Goal: Information Seeking & Learning: Check status

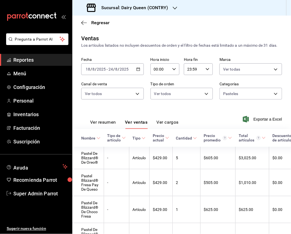
scroll to position [54, 0]
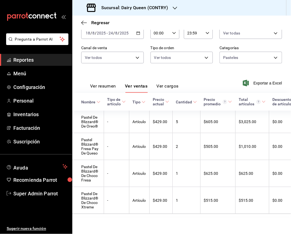
click at [166, 10] on h3 "Sucursal: Dairy Queen (CONTRY)" at bounding box center [133, 7] width 72 height 7
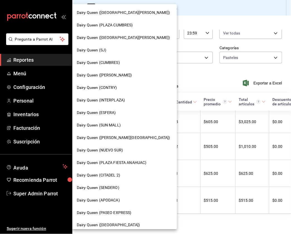
click at [115, 201] on span "Dairy Queen (APODACA)" at bounding box center [98, 201] width 43 height 6
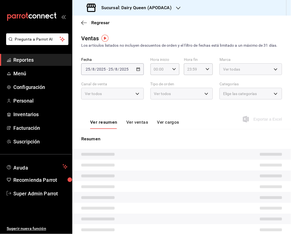
click at [168, 7] on h3 "Sucursal: Dairy Queen (APODACA)" at bounding box center [134, 7] width 75 height 7
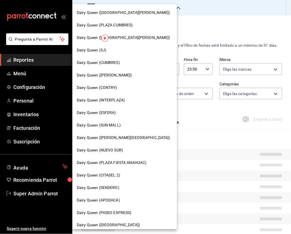
type input "PARROT,UBER_EATS,RAPPI,DIDI_FOOD,ONLINE"
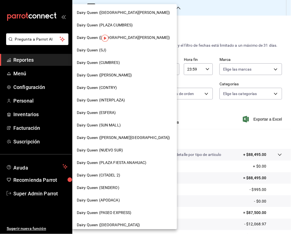
click at [114, 190] on span "Dairy Queen (SENDERO)" at bounding box center [98, 188] width 43 height 6
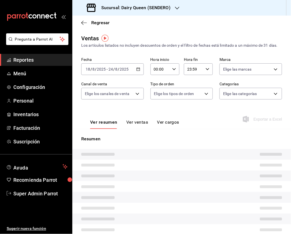
type input "PARROT,UBER_EATS,RAPPI,DIDI_FOOD,ONLINE"
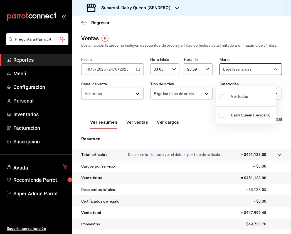
click at [231, 73] on body "Pregunta a Parrot AI Reportes Menú Configuración Personal Inventarios Facturaci…" at bounding box center [145, 117] width 291 height 234
click at [223, 96] on input "checkbox" at bounding box center [222, 96] width 5 height 5
checkbox input "true"
type input "faa19241-cb37-4dd1-b540-c7310fbb5ac4"
checkbox input "true"
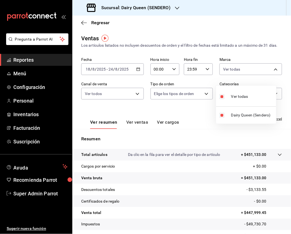
click at [111, 82] on div at bounding box center [145, 117] width 291 height 234
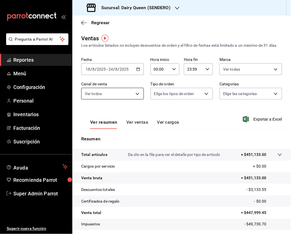
click at [133, 98] on body "Pregunta a Parrot AI Reportes Menú Configuración Personal Inventarios Facturaci…" at bounding box center [145, 117] width 291 height 234
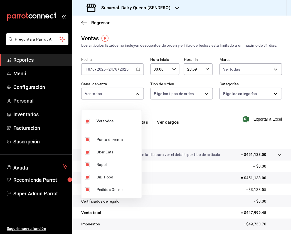
click at [213, 102] on div at bounding box center [145, 117] width 291 height 234
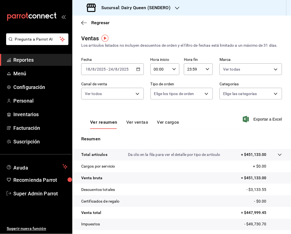
click at [195, 101] on body "Pregunta a Parrot AI Reportes Menú Configuración Personal Inventarios Facturaci…" at bounding box center [145, 117] width 291 height 234
click at [268, 102] on div at bounding box center [145, 117] width 291 height 234
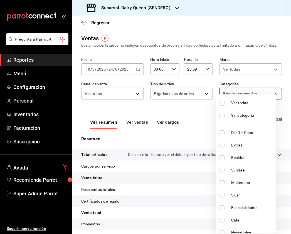
click at [271, 98] on body "Pregunta a Parrot AI Reportes Menú Configuración Personal Inventarios Facturaci…" at bounding box center [145, 117] width 291 height 234
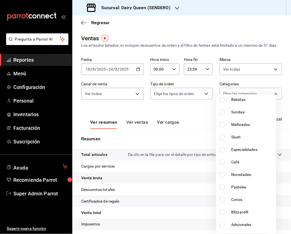
scroll to position [68, 0]
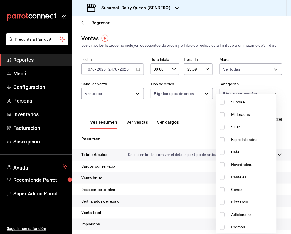
click at [221, 177] on input "checkbox" at bounding box center [222, 177] width 5 height 5
checkbox input "true"
type input "ae07ea17-e226-437f-b7b2-f2904518f830"
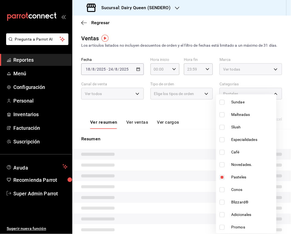
click at [223, 55] on div at bounding box center [145, 117] width 291 height 234
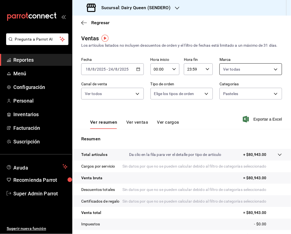
click at [268, 76] on body "Pregunta a Parrot AI Reportes Menú Configuración Personal Inventarios Facturaci…" at bounding box center [145, 117] width 291 height 234
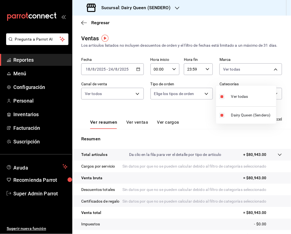
click at [143, 87] on div at bounding box center [145, 117] width 291 height 234
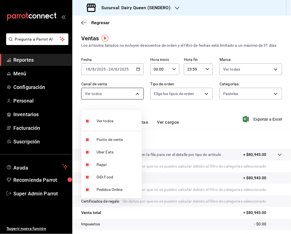
click at [113, 97] on body "Pregunta a Parrot AI Reportes Menú Configuración Personal Inventarios Facturaci…" at bounding box center [145, 117] width 291 height 234
click at [253, 73] on div at bounding box center [145, 117] width 291 height 234
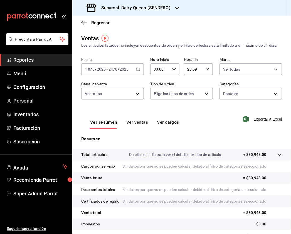
click at [262, 74] on body "Pregunta a Parrot AI Reportes Menú Configuración Personal Inventarios Facturaci…" at bounding box center [145, 117] width 291 height 234
click at [187, 116] on div at bounding box center [145, 117] width 291 height 234
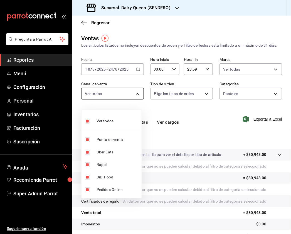
click at [135, 101] on body "Pregunta a Parrot AI Reportes Menú Configuración Personal Inventarios Facturaci…" at bounding box center [145, 117] width 291 height 234
click at [170, 99] on div at bounding box center [145, 117] width 291 height 234
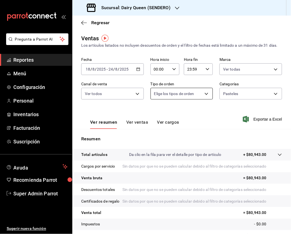
click at [207, 97] on body "Pregunta a Parrot AI Reportes Menú Configuración Personal Inventarios Facturaci…" at bounding box center [145, 117] width 291 height 234
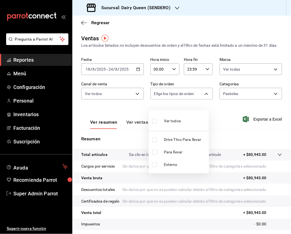
click at [155, 140] on input "checkbox" at bounding box center [154, 140] width 5 height 5
checkbox input "true"
type input "6ff26471-1826-49f7-93e7-ff087c56479f"
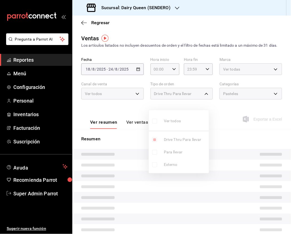
click at [268, 105] on div at bounding box center [145, 117] width 291 height 234
click at [271, 97] on div "Pasteles" at bounding box center [251, 94] width 63 height 12
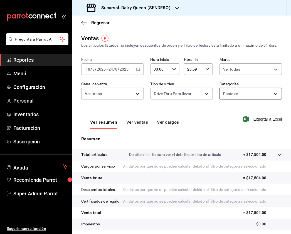
click at [271, 101] on body "Pregunta a Parrot AI Reportes Menú Configuración Personal Inventarios Facturaci…" at bounding box center [145, 117] width 291 height 234
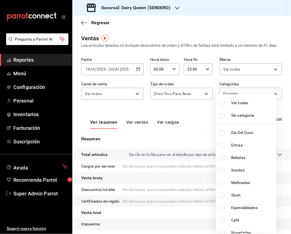
click at [223, 103] on input "checkbox" at bounding box center [222, 103] width 5 height 5
checkbox input "true"
type input "39a522c1-8d61-49df-a95e-3ca272b7ad71,4829986f-79a9-4ce7-bc4c-1937ec5a3ea6,c8ee1…"
checkbox input "true"
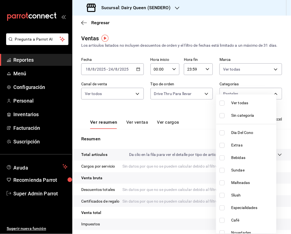
checkbox input "true"
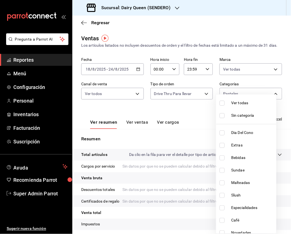
checkbox input "true"
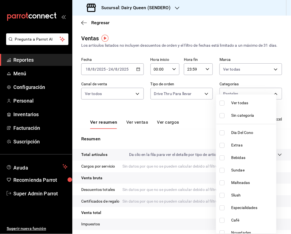
checkbox input "true"
click at [192, 125] on div at bounding box center [145, 117] width 291 height 234
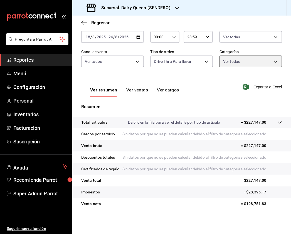
scroll to position [56, 0]
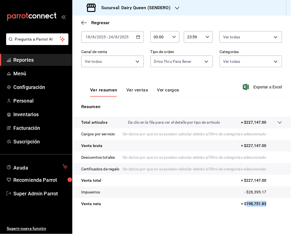
drag, startPoint x: 264, startPoint y: 207, endPoint x: 242, endPoint y: 206, distance: 22.4
click at [242, 206] on tr "Venta neta = $198,751.83" at bounding box center [181, 204] width 219 height 12
click at [171, 8] on div "Sucursal: Dairy Queen (SENDERO)" at bounding box center [129, 8] width 105 height 16
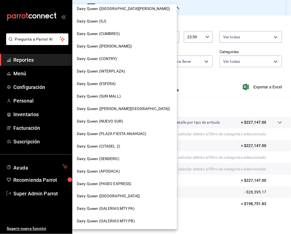
scroll to position [37, 0]
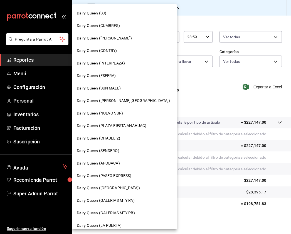
click at [109, 152] on span "Dairy Queen (SENDERO)" at bounding box center [98, 151] width 43 height 6
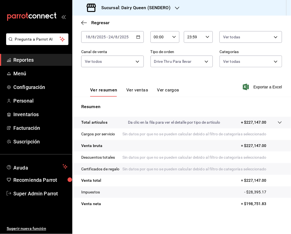
scroll to position [0, 0]
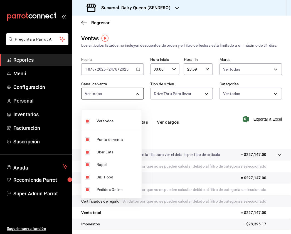
click at [123, 97] on body "Pregunta a Parrot AI Reportes Menú Configuración Personal Inventarios Facturaci…" at bounding box center [145, 117] width 291 height 234
click at [208, 99] on div at bounding box center [145, 117] width 291 height 234
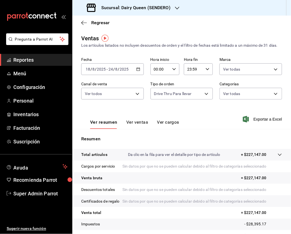
click at [200, 98] on body "Pregunta a Parrot AI Reportes Menú Configuración Personal Inventarios Facturaci…" at bounding box center [145, 117] width 291 height 234
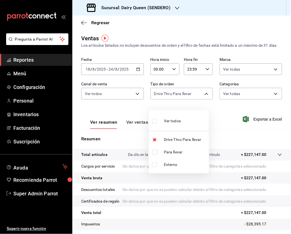
click at [155, 123] on input "checkbox" at bounding box center [154, 121] width 5 height 5
checkbox input "true"
type input "6ff26471-1826-49f7-93e7-ff087c56479f,eb0cfbc6-42f2-4035-a9a6-6d4a15061af5,EXTER…"
checkbox input "true"
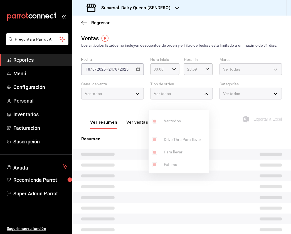
click at [245, 95] on div at bounding box center [145, 117] width 291 height 234
click at [265, 99] on div "Ver todas" at bounding box center [251, 94] width 63 height 12
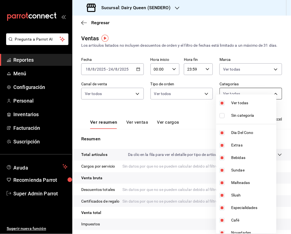
click at [270, 100] on body "Pregunta a Parrot AI Reportes Menú Configuración Personal Inventarios Facturaci…" at bounding box center [145, 117] width 291 height 234
click at [223, 103] on input "checkbox" at bounding box center [222, 103] width 5 height 5
checkbox input "false"
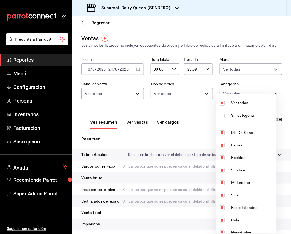
checkbox input "false"
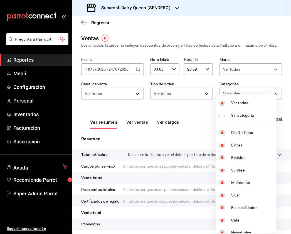
checkbox input "false"
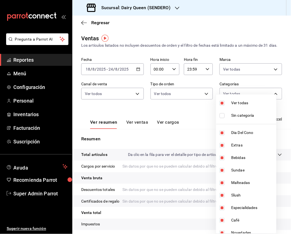
checkbox input "false"
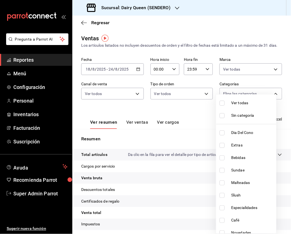
scroll to position [68, 0]
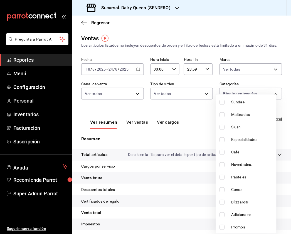
click at [221, 177] on input "checkbox" at bounding box center [222, 177] width 5 height 5
checkbox input "true"
type input "ae07ea17-e226-437f-b7b2-f2904518f830"
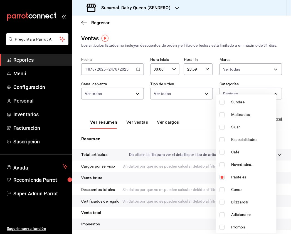
click at [278, 93] on div at bounding box center [145, 117] width 291 height 234
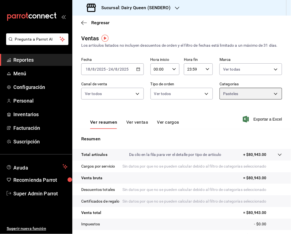
scroll to position [56, 0]
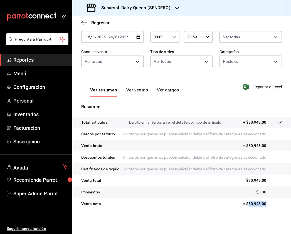
drag, startPoint x: 264, startPoint y: 204, endPoint x: 244, endPoint y: 204, distance: 19.5
click at [244, 204] on p "= $80,943.00" at bounding box center [262, 204] width 39 height 6
copy p "80,943.00"
click at [138, 81] on div "Ver resumen Ver ventas Ver cargos" at bounding box center [130, 89] width 98 height 16
click at [136, 87] on button "Ver ventas" at bounding box center [137, 91] width 22 height 9
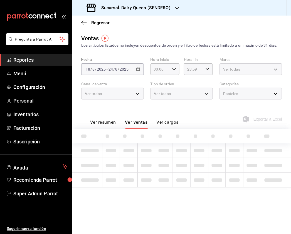
click at [256, 72] on div "Ver todas" at bounding box center [251, 69] width 63 height 12
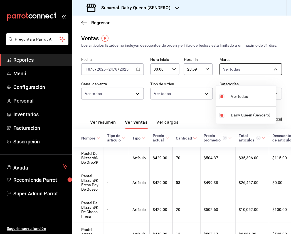
click at [268, 74] on body "Pregunta a Parrot AI Reportes Menú Configuración Personal Inventarios Facturaci…" at bounding box center [145, 117] width 291 height 234
click at [139, 104] on div at bounding box center [145, 117] width 291 height 234
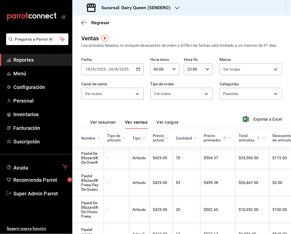
click at [135, 101] on body "Pregunta a Parrot AI Reportes Menú Configuración Personal Inventarios Facturaci…" at bounding box center [145, 117] width 291 height 234
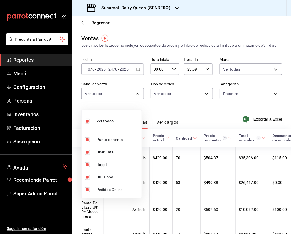
drag, startPoint x: 182, startPoint y: 90, endPoint x: 184, endPoint y: 97, distance: 7.1
click at [184, 96] on div at bounding box center [145, 117] width 291 height 234
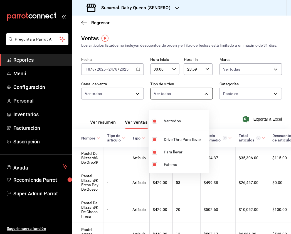
click at [189, 101] on body "Pregunta a Parrot AI Reportes Menú Configuración Personal Inventarios Facturaci…" at bounding box center [145, 117] width 291 height 234
click at [268, 81] on div at bounding box center [145, 117] width 291 height 234
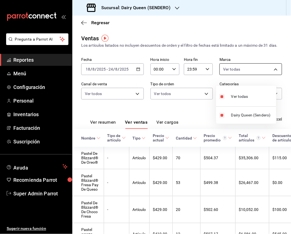
click at [242, 76] on body "Pregunta a Parrot AI Reportes Menú Configuración Personal Inventarios Facturaci…" at bounding box center [145, 117] width 291 height 234
click at [162, 114] on div at bounding box center [145, 117] width 291 height 234
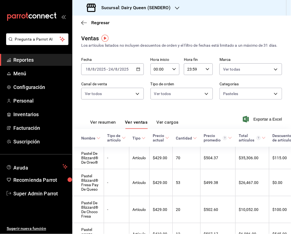
click at [107, 100] on body "Pregunta a Parrot AI Reportes Menú Configuración Personal Inventarios Facturaci…" at bounding box center [145, 117] width 291 height 234
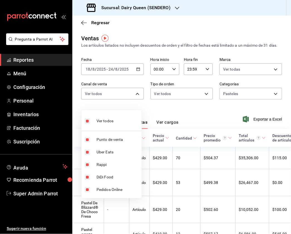
click at [177, 100] on div at bounding box center [145, 117] width 291 height 234
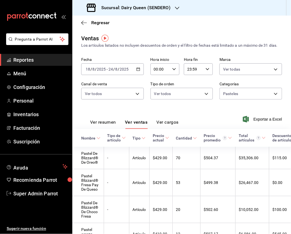
click at [184, 102] on body "Pregunta a Parrot AI Reportes Menú Configuración Personal Inventarios Facturaci…" at bounding box center [145, 117] width 291 height 234
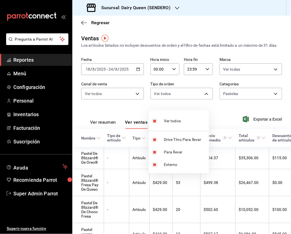
click at [234, 101] on div at bounding box center [145, 117] width 291 height 234
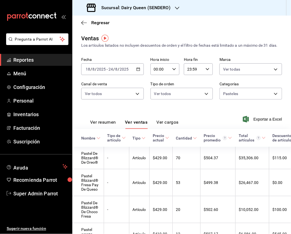
click at [248, 100] on body "Pregunta a Parrot AI Reportes Menú Configuración Personal Inventarios Facturaci…" at bounding box center [145, 117] width 291 height 234
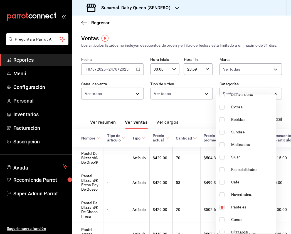
scroll to position [68, 0]
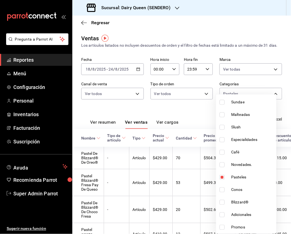
click at [165, 110] on div at bounding box center [145, 117] width 291 height 234
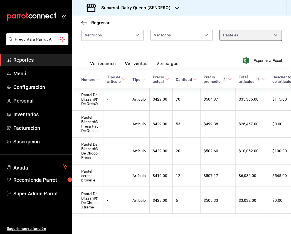
scroll to position [78, 0]
click at [168, 13] on div "Sucursal: Dairy Queen (SENDERO)" at bounding box center [129, 8] width 105 height 16
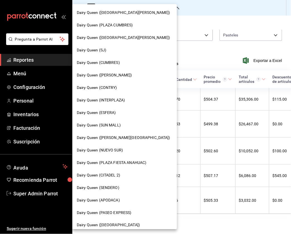
click at [120, 79] on div "Dairy Queen ([PERSON_NAME])" at bounding box center [124, 75] width 105 height 13
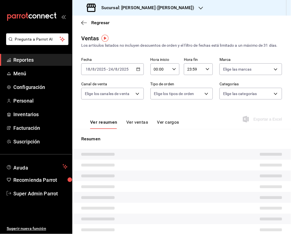
type input "PARROT,UBER_EATS,RAPPI,DIDI_FOOD,ONLINE"
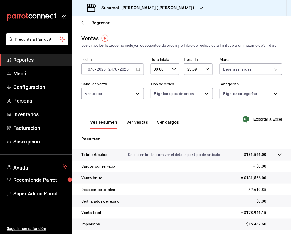
click at [246, 67] on div "Elige las marcas" at bounding box center [251, 68] width 63 height 14
click at [246, 74] on body "Pregunta a Parrot AI Reportes Menú Configuración Personal Inventarios Facturaci…" at bounding box center [145, 117] width 291 height 234
click at [222, 97] on input "checkbox" at bounding box center [222, 96] width 5 height 5
checkbox input "true"
type input "7beb9436-a603-443e-8d78-6779a9706c45"
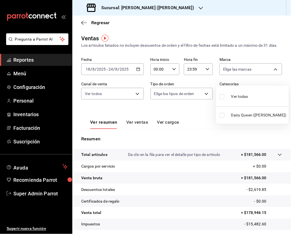
checkbox input "true"
click at [109, 101] on div at bounding box center [145, 117] width 291 height 234
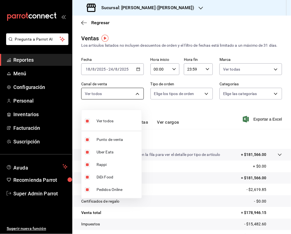
click at [129, 101] on body "Pregunta a Parrot AI Reportes Menú Configuración Personal Inventarios Facturaci…" at bounding box center [145, 117] width 291 height 234
click at [176, 99] on div at bounding box center [145, 117] width 291 height 234
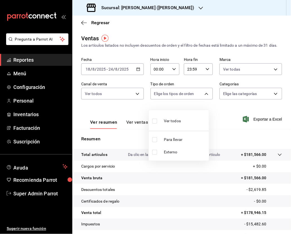
click at [199, 98] on body "Pregunta a Parrot AI Reportes Menú Configuración Personal Inventarios Facturaci…" at bounding box center [145, 117] width 291 height 234
click at [155, 121] on input "checkbox" at bounding box center [154, 121] width 5 height 5
checkbox input "true"
type input "ae563239-34fa-4b06-9565-1049cce1b05f,EXTERNAL"
checkbox input "true"
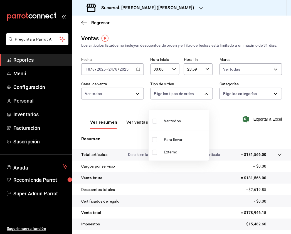
checkbox input "true"
click at [265, 95] on div at bounding box center [145, 117] width 291 height 234
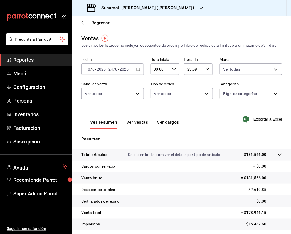
click at [266, 101] on body "Pregunta a Parrot AI Reportes Menú Configuración Personal Inventarios Facturaci…" at bounding box center [145, 117] width 291 height 234
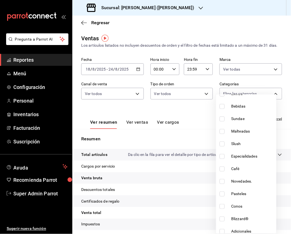
scroll to position [68, 0]
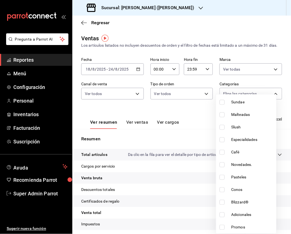
click at [224, 176] on input "checkbox" at bounding box center [222, 177] width 5 height 5
checkbox input "true"
type input "23389b96-ee55-4735-8039-43f75b2b602c"
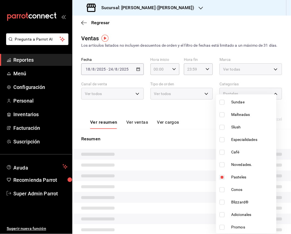
click at [280, 42] on div at bounding box center [145, 117] width 291 height 234
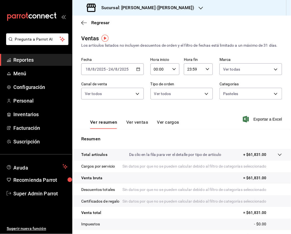
click at [271, 67] on div "Ver todas 7beb9436-a603-443e-8d78-6779a9706c45" at bounding box center [251, 68] width 63 height 14
click at [271, 71] on body "Pregunta a Parrot AI Reportes Menú Configuración Personal Inventarios Facturaci…" at bounding box center [145, 117] width 291 height 234
click at [150, 102] on div at bounding box center [145, 117] width 291 height 234
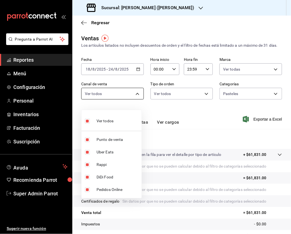
click at [128, 103] on body "Pregunta a Parrot AI Reportes Menú Configuración Personal Inventarios Facturaci…" at bounding box center [145, 117] width 291 height 234
click at [195, 102] on div at bounding box center [145, 117] width 291 height 234
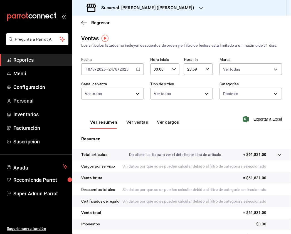
click at [204, 99] on body "Pregunta a Parrot AI Reportes Menú Configuración Personal Inventarios Facturaci…" at bounding box center [145, 117] width 291 height 234
click at [234, 96] on div at bounding box center [145, 117] width 291 height 234
click at [241, 99] on body "Pregunta a Parrot AI Reportes Menú Configuración Personal Inventarios Facturaci…" at bounding box center [145, 117] width 291 height 234
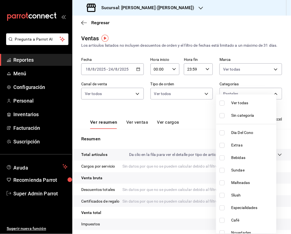
scroll to position [68, 0]
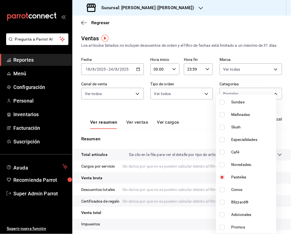
click at [195, 121] on div at bounding box center [145, 117] width 291 height 234
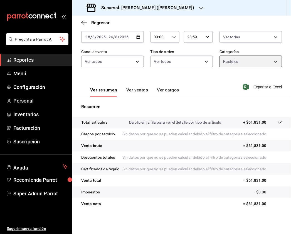
scroll to position [56, 0]
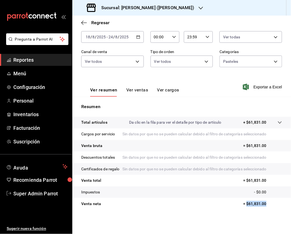
drag, startPoint x: 269, startPoint y: 206, endPoint x: 242, endPoint y: 206, distance: 27.3
click at [243, 206] on p "= $61,831.00" at bounding box center [262, 204] width 39 height 6
copy p "$61,831.00"
click at [136, 81] on div "Ver resumen Ver ventas Ver cargos" at bounding box center [130, 89] width 98 height 16
click at [136, 87] on button "Ver ventas" at bounding box center [137, 91] width 22 height 9
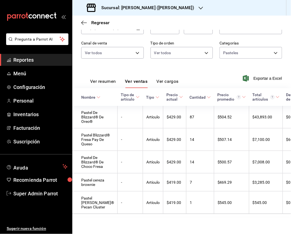
scroll to position [78, 0]
click at [173, 3] on div "Sucursal: [PERSON_NAME] ([PERSON_NAME])" at bounding box center [141, 8] width 129 height 16
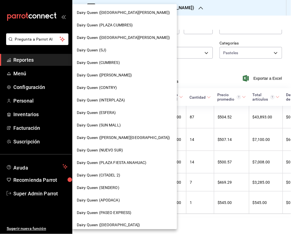
click at [112, 66] on div "Dairy Queen (CUMBRES)" at bounding box center [124, 63] width 105 height 13
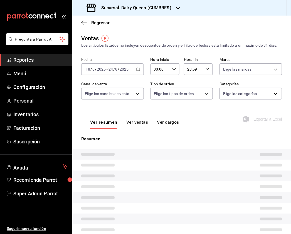
type input "PARROT,UBER_EATS,RAPPI,DIDI_FOOD,ONLINE"
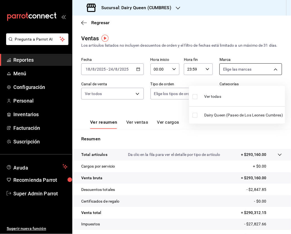
click at [257, 73] on body "Pregunta a Parrot AI Reportes Menú Configuración Personal Inventarios Facturaci…" at bounding box center [145, 117] width 291 height 234
click at [194, 97] on input "checkbox" at bounding box center [195, 96] width 5 height 5
checkbox input "true"
type input "94e83ef2-f479-4c8b-b8c0-f9605114b40c"
checkbox input "true"
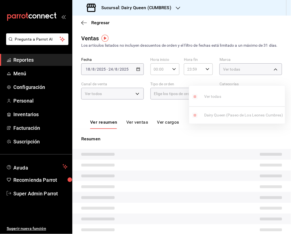
click at [118, 98] on div at bounding box center [145, 117] width 291 height 234
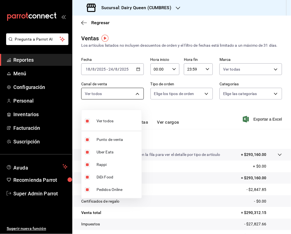
click at [132, 100] on body "Pregunta a Parrot AI Reportes Menú Configuración Personal Inventarios Facturaci…" at bounding box center [145, 117] width 291 height 234
click at [178, 105] on div at bounding box center [145, 117] width 291 height 234
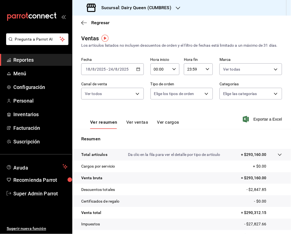
click at [195, 101] on body "Pregunta a Parrot AI Reportes Menú Configuración Personal Inventarios Facturaci…" at bounding box center [145, 117] width 291 height 234
drag, startPoint x: 155, startPoint y: 139, endPoint x: 173, endPoint y: 126, distance: 22.1
click at [155, 139] on input "checkbox" at bounding box center [154, 140] width 5 height 5
checkbox input "true"
type input "1352e99f-5f17-4501-be50-83c6b4a52896"
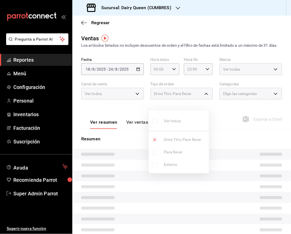
click at [231, 104] on div at bounding box center [145, 117] width 291 height 234
click at [272, 97] on div "Elige las categorías" at bounding box center [251, 94] width 63 height 12
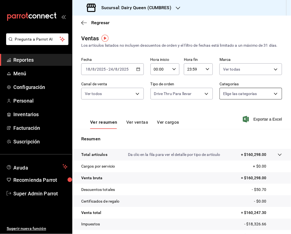
click at [270, 102] on body "Pregunta a Parrot AI Reportes Menú Configuración Personal Inventarios Facturaci…" at bounding box center [145, 117] width 291 height 234
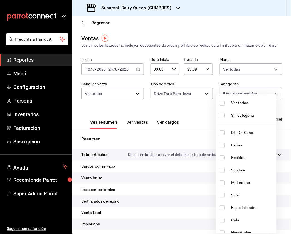
click at [221, 104] on input "checkbox" at bounding box center [222, 103] width 5 height 5
checkbox input "true"
type input "4e0e8860-c07c-411f-8efa-bacb59754497,766e93c8-0c73-43c8-82ea-42c01ef834ef,c4b58…"
checkbox input "true"
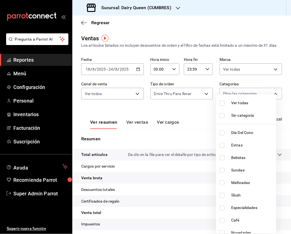
checkbox input "true"
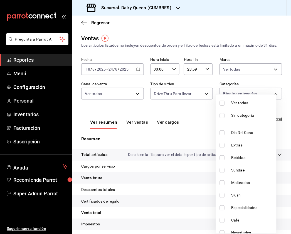
checkbox input "true"
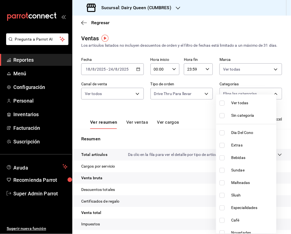
checkbox input "true"
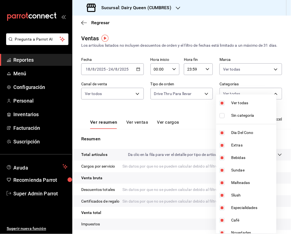
click at [278, 57] on div at bounding box center [145, 117] width 291 height 234
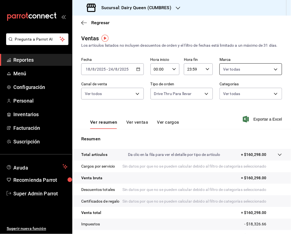
click at [261, 73] on body "Pregunta a Parrot AI Reportes Menú Configuración Personal Inventarios Facturaci…" at bounding box center [145, 117] width 291 height 234
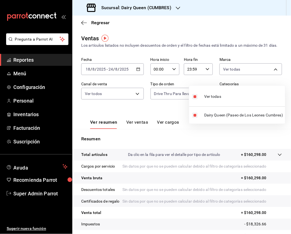
click at [169, 116] on div at bounding box center [145, 117] width 291 height 234
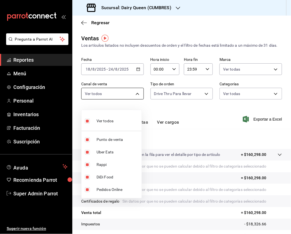
click at [117, 102] on body "Pregunta a Parrot AI Reportes Menú Configuración Personal Inventarios Facturaci…" at bounding box center [145, 117] width 291 height 234
click at [169, 102] on div at bounding box center [145, 117] width 291 height 234
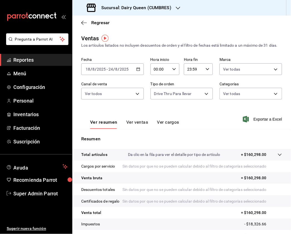
click at [196, 99] on body "Pregunta a Parrot AI Reportes Menú Configuración Personal Inventarios Facturaci…" at bounding box center [145, 117] width 291 height 234
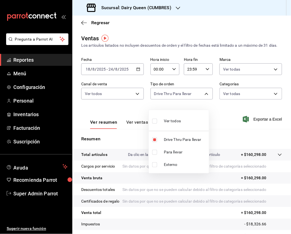
click at [251, 100] on div at bounding box center [145, 117] width 291 height 234
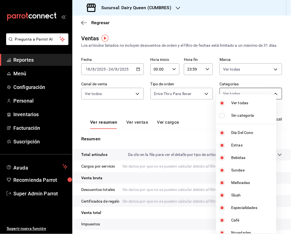
click at [263, 101] on body "Pregunta a Parrot AI Reportes Menú Configuración Personal Inventarios Facturaci…" at bounding box center [145, 117] width 291 height 234
click at [280, 76] on div at bounding box center [145, 117] width 291 height 234
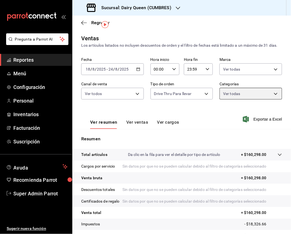
scroll to position [56, 0]
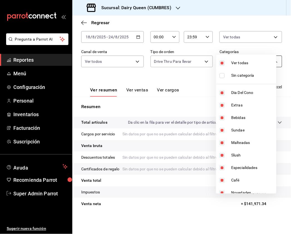
click at [260, 43] on body "Pregunta a Parrot AI Reportes Menú Configuración Personal Inventarios Facturaci…" at bounding box center [145, 117] width 291 height 234
click at [278, 53] on div at bounding box center [145, 117] width 291 height 234
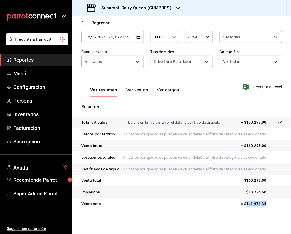
drag, startPoint x: 265, startPoint y: 204, endPoint x: 241, endPoint y: 204, distance: 23.4
click at [241, 204] on p "= $141,971.34" at bounding box center [261, 204] width 41 height 6
copy p "141,971.34"
click at [226, 43] on body "Pregunta a Parrot AI Reportes Menú Configuración Personal Inventarios Facturaci…" at bounding box center [145, 117] width 291 height 234
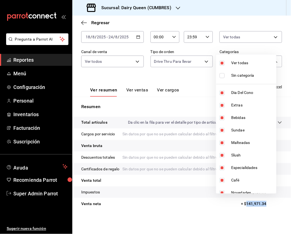
click at [222, 63] on input "checkbox" at bounding box center [222, 63] width 5 height 5
checkbox input "false"
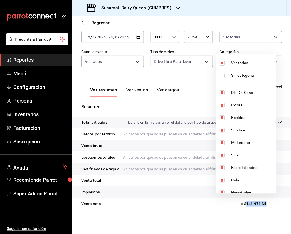
checkbox input "false"
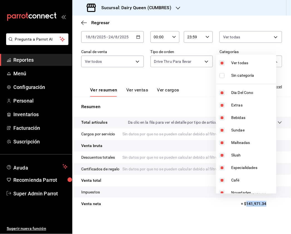
checkbox input "false"
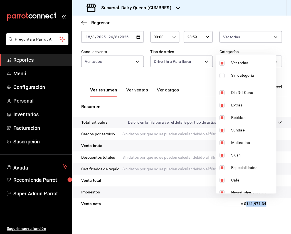
checkbox input "false"
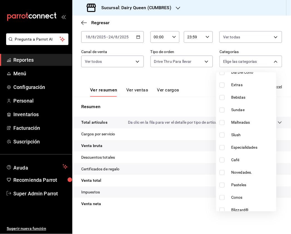
scroll to position [68, 0]
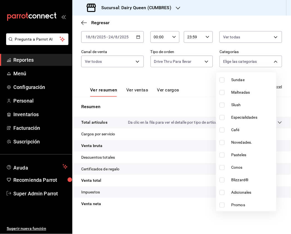
click at [222, 154] on input "checkbox" at bounding box center [222, 155] width 5 height 5
checkbox input "true"
type input "58589631-0859-4298-97b7-cf973013aebb"
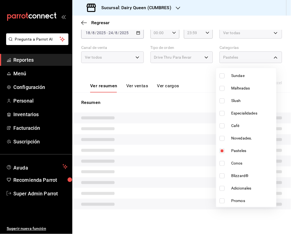
click at [199, 58] on div at bounding box center [145, 117] width 291 height 234
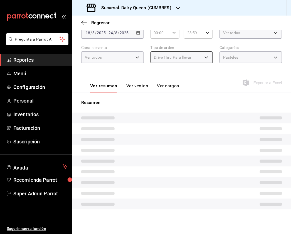
click at [202, 57] on div "Ventas Los artículos listados no incluyen descuentos de orden y el filtro de fe…" at bounding box center [181, 112] width 219 height 228
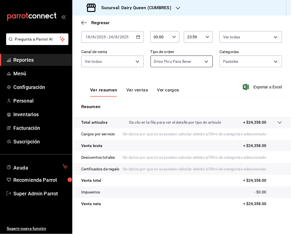
click at [200, 41] on body "Pregunta a Parrot AI Reportes Menú Configuración Personal Inventarios Facturaci…" at bounding box center [145, 117] width 291 height 234
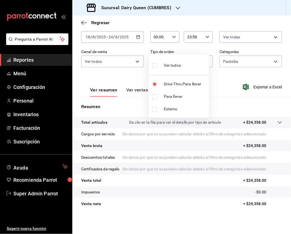
click at [154, 65] on input "checkbox" at bounding box center [154, 65] width 5 height 5
checkbox input "true"
type input "1352e99f-5f17-4501-be50-83c6b4a52896,9b2ff183-2223-444c-b107-9342aa23a078,EXTER…"
checkbox input "true"
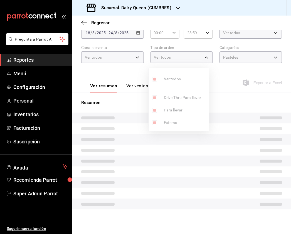
scroll to position [56, 0]
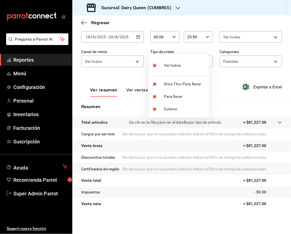
click at [217, 68] on div at bounding box center [145, 117] width 291 height 234
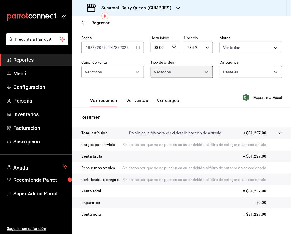
scroll to position [25, 0]
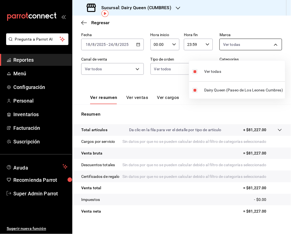
click at [271, 49] on body "Pregunta a Parrot AI Reportes Menú Configuración Personal Inventarios Facturaci…" at bounding box center [145, 117] width 291 height 234
click at [140, 86] on div at bounding box center [145, 117] width 291 height 234
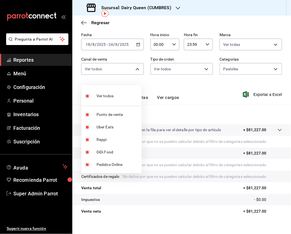
click at [137, 80] on body "Pregunta a Parrot AI Reportes Menú Configuración Personal Inventarios Facturaci…" at bounding box center [145, 117] width 291 height 234
click at [173, 77] on div at bounding box center [145, 117] width 291 height 234
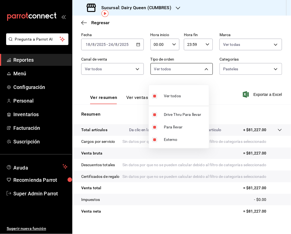
click at [193, 75] on body "Pregunta a Parrot AI Reportes Menú Configuración Personal Inventarios Facturaci…" at bounding box center [145, 117] width 291 height 234
click at [238, 82] on div at bounding box center [145, 117] width 291 height 234
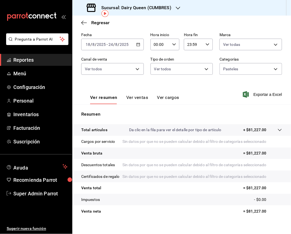
click at [250, 75] on body "Pregunta a Parrot AI Reportes Menú Configuración Personal Inventarios Facturaci…" at bounding box center [145, 117] width 291 height 234
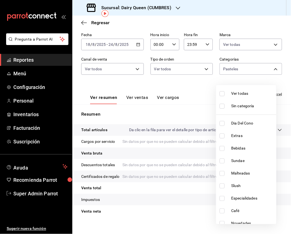
scroll to position [68, 0]
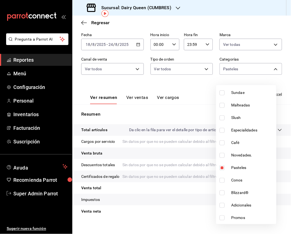
click at [191, 92] on div at bounding box center [145, 117] width 291 height 234
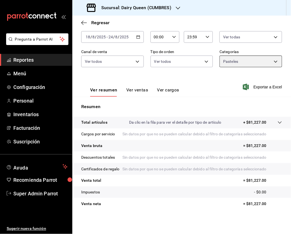
scroll to position [56, 0]
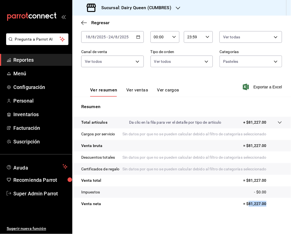
drag, startPoint x: 260, startPoint y: 206, endPoint x: 244, endPoint y: 207, distance: 15.3
click at [244, 207] on p "= $81,227.00" at bounding box center [262, 204] width 39 height 6
copy p "81,227.00"
click at [140, 87] on button "Ver ventas" at bounding box center [137, 91] width 22 height 9
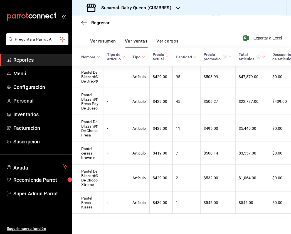
scroll to position [102, 0]
click at [162, 10] on h3 "Sucursal: Dairy Queen (CUMBRES)" at bounding box center [134, 7] width 75 height 7
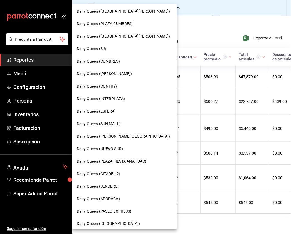
scroll to position [0, 0]
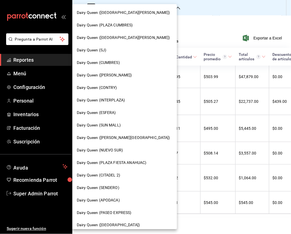
click at [129, 126] on div "Dairy Queen (SUN MALL)" at bounding box center [125, 126] width 96 height 6
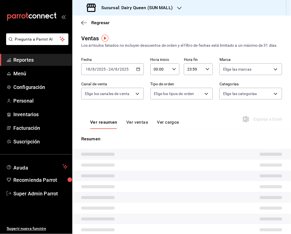
type input "PARROT,UBER_EATS,RAPPI,DIDI_FOOD,ONLINE"
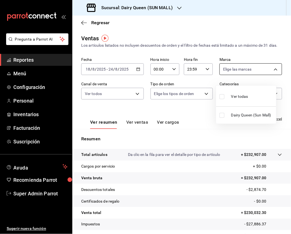
click at [265, 76] on body "Pregunta a Parrot AI Reportes Menú Configuración Personal Inventarios Facturaci…" at bounding box center [145, 117] width 291 height 234
click at [221, 97] on input "checkbox" at bounding box center [222, 96] width 5 height 5
checkbox input "true"
type input "e9808bde-ee0b-4ae2-949c-f4baa09a1ef9"
checkbox input "true"
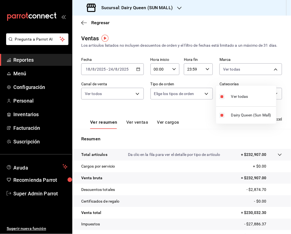
click at [127, 94] on div at bounding box center [145, 117] width 291 height 234
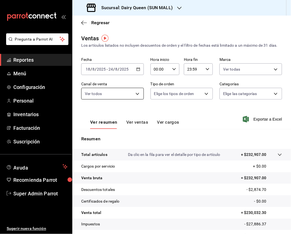
click at [131, 98] on body "Pregunta a Parrot AI Reportes Menú Configuración Personal Inventarios Facturaci…" at bounding box center [145, 117] width 291 height 234
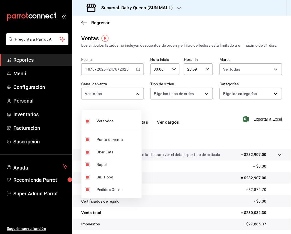
click at [197, 92] on div at bounding box center [145, 117] width 291 height 234
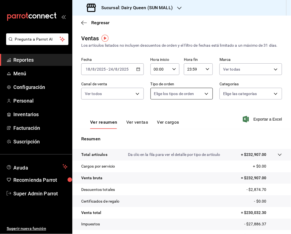
click at [202, 99] on body "Pregunta a Parrot AI Reportes Menú Configuración Personal Inventarios Facturaci…" at bounding box center [145, 117] width 291 height 234
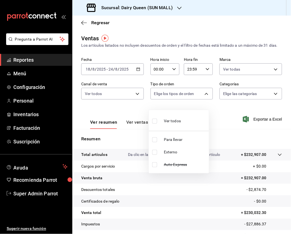
click at [152, 119] on li "Ver todos" at bounding box center [179, 120] width 60 height 16
type input "35e4c6b1-caed-444e-8736-4ce0a5246f9d,EXTERNAL,0c8149ff-1229-4b4e-990d-3a1c7276d…"
checkbox input "true"
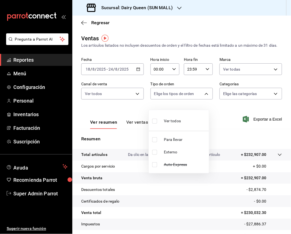
checkbox input "true"
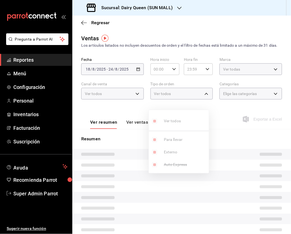
click at [245, 100] on div at bounding box center [145, 117] width 291 height 234
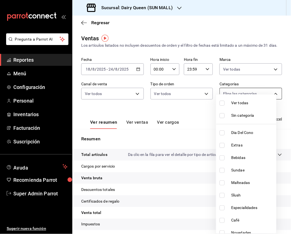
drag, startPoint x: 268, startPoint y: 100, endPoint x: 263, endPoint y: 105, distance: 6.1
click at [268, 101] on body "Pregunta a Parrot AI Reportes Menú Configuración Personal Inventarios Facturaci…" at bounding box center [145, 117] width 291 height 234
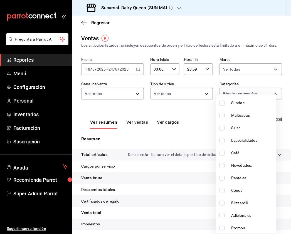
scroll to position [68, 0]
click at [222, 180] on input "checkbox" at bounding box center [222, 177] width 5 height 5
checkbox input "true"
type input "1e34048f-2fe6-4c1a-a2cb-2a474885d4f9"
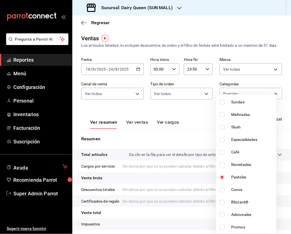
click at [215, 30] on div at bounding box center [145, 117] width 291 height 234
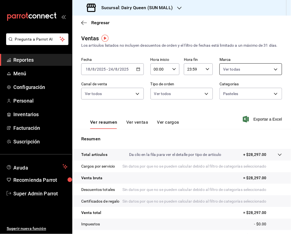
click at [249, 80] on body "Pregunta a Parrot AI Reportes Menú Configuración Personal Inventarios Facturaci…" at bounding box center [145, 117] width 291 height 234
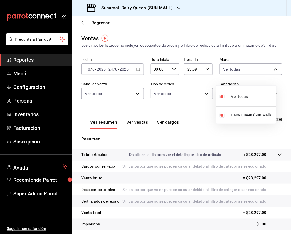
click at [178, 102] on div at bounding box center [145, 117] width 291 height 234
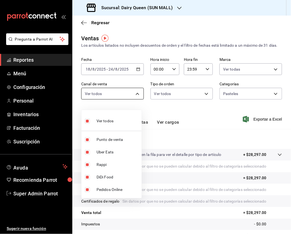
click at [129, 103] on body "Pregunta a Parrot AI Reportes Menú Configuración Personal Inventarios Facturaci…" at bounding box center [145, 117] width 291 height 234
click at [160, 105] on div at bounding box center [145, 117] width 291 height 234
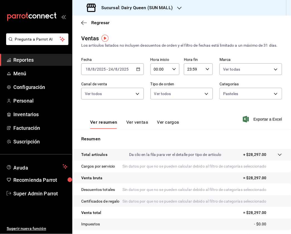
click at [186, 99] on body "Pregunta a Parrot AI Reportes Menú Configuración Personal Inventarios Facturaci…" at bounding box center [145, 117] width 291 height 234
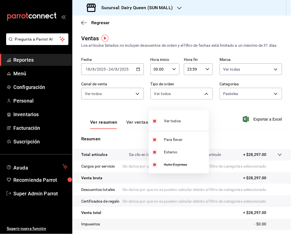
click at [258, 102] on div at bounding box center [145, 117] width 291 height 234
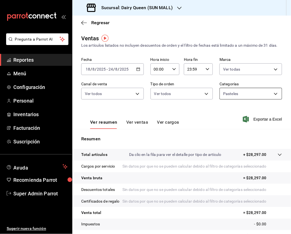
click at [270, 103] on body "Pregunta a Parrot AI Reportes Menú Configuración Personal Inventarios Facturaci…" at bounding box center [145, 117] width 291 height 234
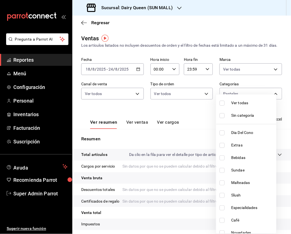
click at [277, 53] on div at bounding box center [145, 117] width 291 height 234
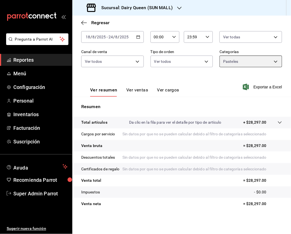
scroll to position [56, 0]
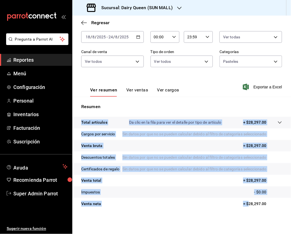
drag, startPoint x: 267, startPoint y: 211, endPoint x: 244, endPoint y: 204, distance: 23.8
click at [244, 204] on div "Total artículos Da clic en la fila para ver el detalle por tipo de artículo + $…" at bounding box center [181, 167] width 219 height 100
copy tbody "Total artículos Da clic en la fila para ver el detalle por tipo de artículo + $…"
drag, startPoint x: 140, startPoint y: 74, endPoint x: 289, endPoint y: 106, distance: 153.0
click at [140, 87] on button "Ver ventas" at bounding box center [137, 91] width 22 height 9
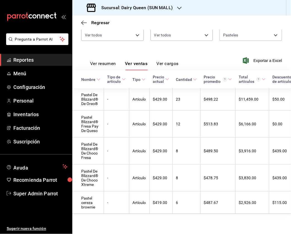
scroll to position [78, 0]
click at [175, 11] on div "Sucursal: Dairy Queen (SUN MALL)" at bounding box center [130, 8] width 107 height 16
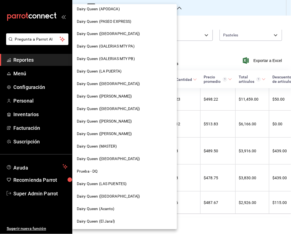
scroll to position [192, 0]
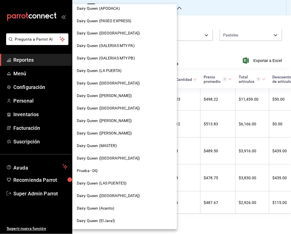
click at [115, 181] on span "Dairy Queen (LAS PUENTES)" at bounding box center [102, 184] width 50 height 6
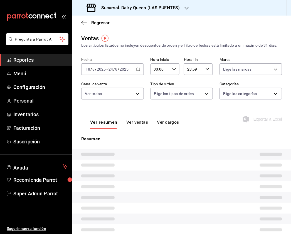
type input "PARROT,UBER_EATS,RAPPI,DIDI_FOOD,ONLINE"
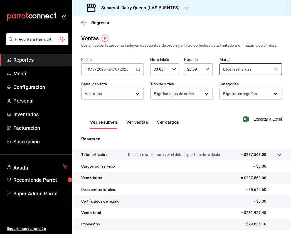
click at [261, 77] on body "Pregunta a Parrot AI Reportes Menú Configuración Personal Inventarios Facturaci…" at bounding box center [145, 117] width 291 height 234
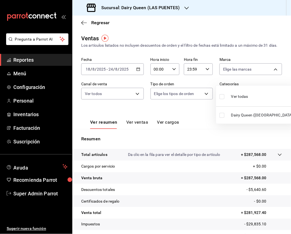
click at [222, 97] on input "checkbox" at bounding box center [222, 96] width 5 height 5
checkbox input "true"
type input "14ee0836-31f2-4b77-970c-aac1cac28aa1"
checkbox input "true"
click at [146, 96] on div at bounding box center [145, 117] width 291 height 234
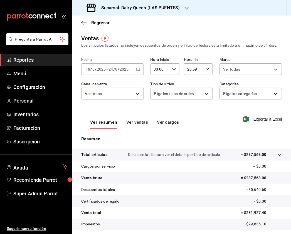
click at [133, 102] on body "Pregunta a Parrot AI Reportes Menú Configuración Personal Inventarios Facturaci…" at bounding box center [145, 117] width 291 height 234
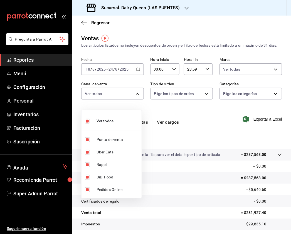
click at [194, 101] on div at bounding box center [145, 117] width 291 height 234
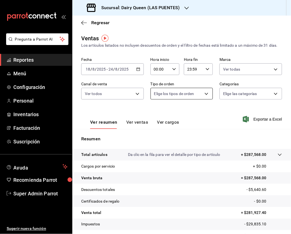
click at [207, 101] on body "Pregunta a Parrot AI Reportes Menú Configuración Personal Inventarios Facturaci…" at bounding box center [145, 117] width 291 height 234
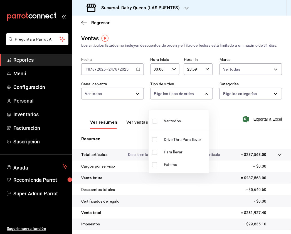
click at [154, 143] on input "checkbox" at bounding box center [154, 140] width 5 height 5
checkbox input "true"
type input "fb6c41d0-da62-4967-92b0-b16010c6e119"
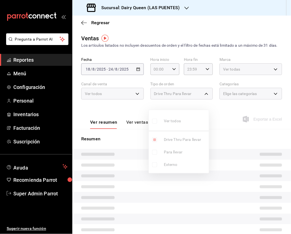
click at [272, 105] on div at bounding box center [145, 117] width 291 height 234
click at [273, 97] on div "Elige las categorías" at bounding box center [251, 94] width 63 height 12
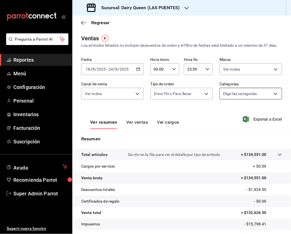
click at [272, 98] on body "Pregunta a Parrot AI Reportes Menú Configuración Personal Inventarios Facturaci…" at bounding box center [145, 117] width 291 height 234
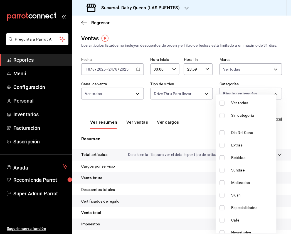
click at [223, 103] on input "checkbox" at bounding box center [222, 103] width 5 height 5
checkbox input "true"
type input "da553851-bdb3-47e2-b9c4-84e997e02276,f865ed36-32ef-4046-b7ab-195811912744,c60f0…"
checkbox input "true"
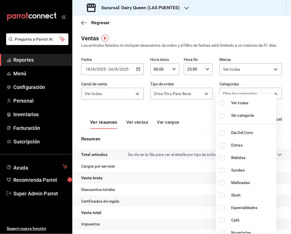
checkbox input "true"
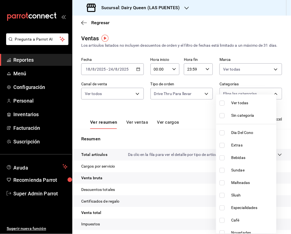
checkbox input "true"
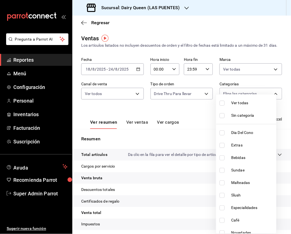
checkbox input "true"
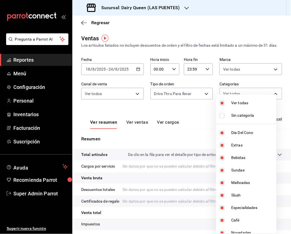
click at [265, 48] on div at bounding box center [145, 117] width 291 height 234
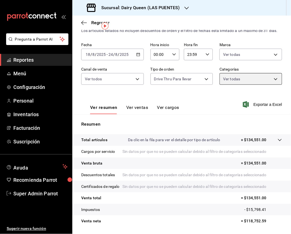
scroll to position [12, 0]
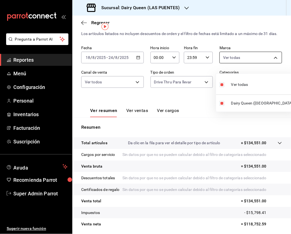
click at [262, 58] on body "Pregunta a Parrot AI Reportes Menú Configuración Personal Inventarios Facturaci…" at bounding box center [145, 117] width 291 height 234
click at [154, 88] on div at bounding box center [145, 117] width 291 height 234
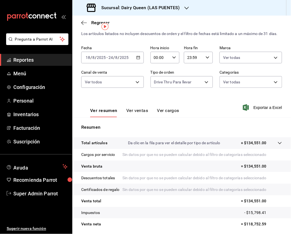
click at [123, 89] on body "Pregunta a Parrot AI Reportes Menú Configuración Personal Inventarios Facturaci…" at bounding box center [145, 117] width 291 height 234
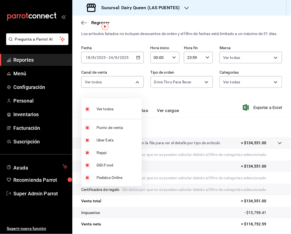
click at [160, 87] on div at bounding box center [145, 117] width 291 height 234
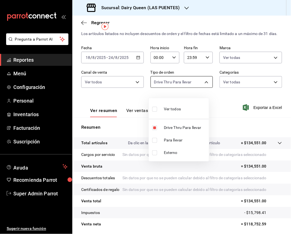
click at [190, 89] on body "Pregunta a Parrot AI Reportes Menú Configuración Personal Inventarios Facturaci…" at bounding box center [145, 117] width 291 height 234
click at [258, 95] on div at bounding box center [145, 117] width 291 height 234
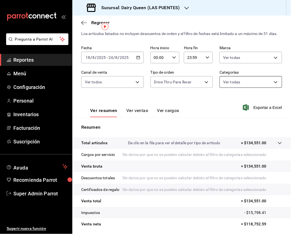
click at [265, 86] on body "Pregunta a Parrot AI Reportes Menú Configuración Personal Inventarios Facturaci…" at bounding box center [145, 117] width 291 height 234
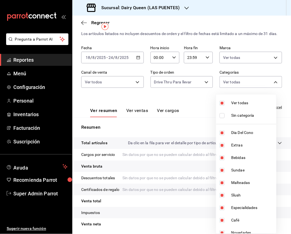
click at [188, 106] on div at bounding box center [145, 117] width 291 height 234
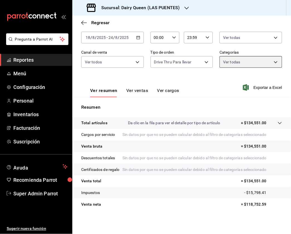
scroll to position [56, 0]
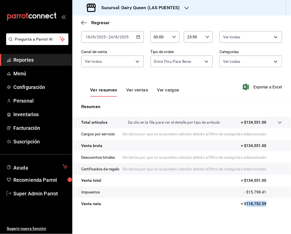
drag, startPoint x: 258, startPoint y: 205, endPoint x: 242, endPoint y: 204, distance: 16.5
click at [242, 204] on p "= $118,752.59" at bounding box center [261, 204] width 41 height 6
copy p "118,752.59"
click at [203, 41] on body "Pregunta a Parrot AI Reportes Menú Configuración Personal Inventarios Facturaci…" at bounding box center [145, 117] width 291 height 234
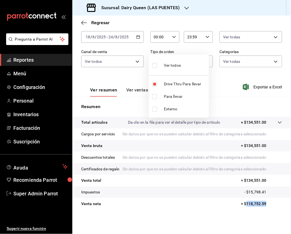
click at [154, 64] on input "checkbox" at bounding box center [154, 65] width 5 height 5
checkbox input "true"
type input "fb6c41d0-da62-4967-92b0-b16010c6e119,2721c21d-2096-46dd-bba0-abf1b1877324,EXTER…"
checkbox input "true"
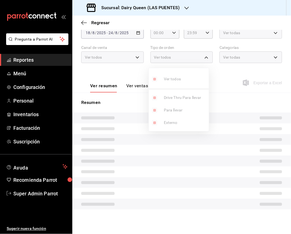
scroll to position [42, 0]
click at [211, 49] on div at bounding box center [145, 117] width 291 height 234
click at [239, 55] on div "Ver todas" at bounding box center [251, 58] width 63 height 12
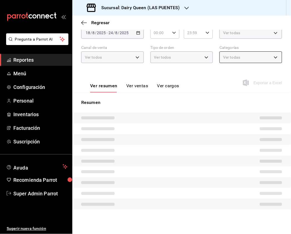
scroll to position [56, 0]
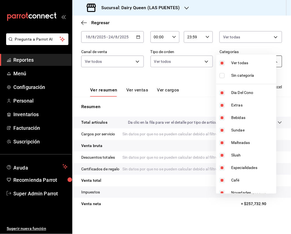
click at [242, 42] on body "Pregunta a Parrot AI Reportes Menú Configuración Personal Inventarios Facturaci…" at bounding box center [145, 117] width 291 height 234
click at [222, 63] on input "checkbox" at bounding box center [222, 63] width 5 height 5
checkbox input "false"
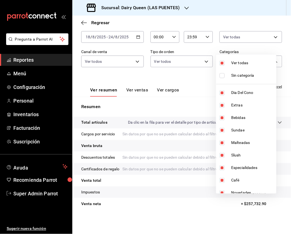
checkbox input "false"
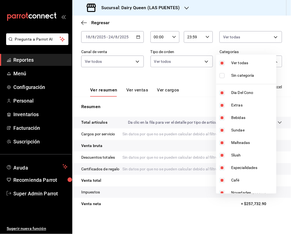
checkbox input "false"
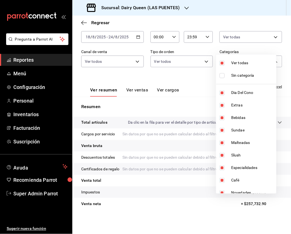
checkbox input "false"
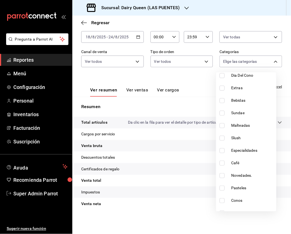
scroll to position [68, 0]
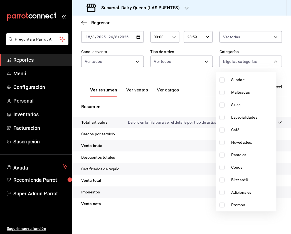
click at [221, 156] on input "checkbox" at bounding box center [222, 155] width 5 height 5
checkbox input "true"
type input "a04e3b36-a30c-490c-b6fd-685aadc9da98"
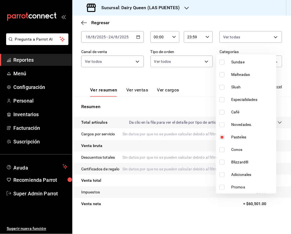
scroll to position [56, 0]
click at [138, 75] on div at bounding box center [145, 117] width 291 height 234
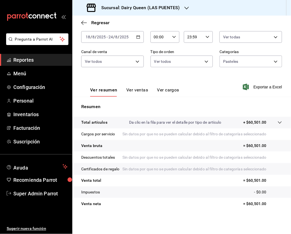
click at [138, 87] on button "Ver ventas" at bounding box center [137, 91] width 22 height 9
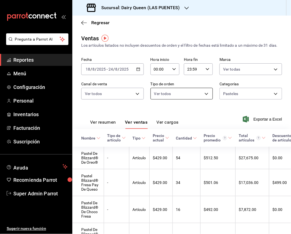
click at [205, 99] on body "Pregunta a Parrot AI Reportes Menú Configuración Personal Inventarios Facturaci…" at bounding box center [145, 117] width 291 height 234
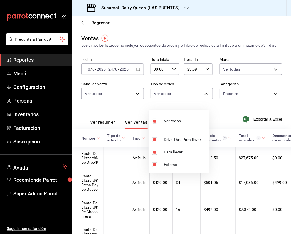
click at [267, 94] on div at bounding box center [145, 117] width 291 height 234
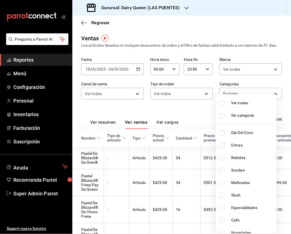
click at [275, 100] on body "Pregunta a Parrot AI Reportes Menú Configuración Personal Inventarios Facturaci…" at bounding box center [145, 117] width 291 height 234
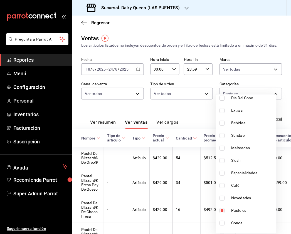
scroll to position [68, 0]
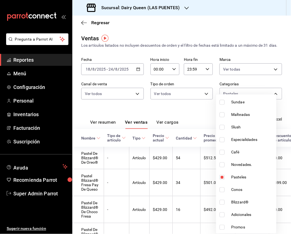
click at [183, 118] on div at bounding box center [145, 117] width 291 height 234
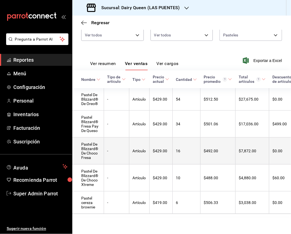
scroll to position [77, 0]
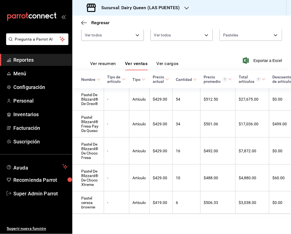
click at [111, 61] on button "Ver resumen" at bounding box center [103, 65] width 26 height 9
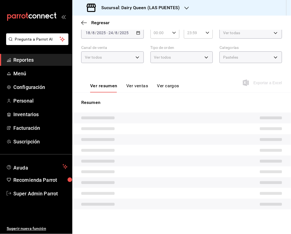
scroll to position [56, 0]
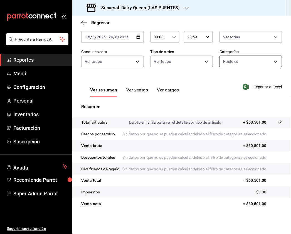
click at [256, 44] on body "Pregunta a Parrot AI Reportes Menú Configuración Personal Inventarios Facturaci…" at bounding box center [145, 117] width 291 height 234
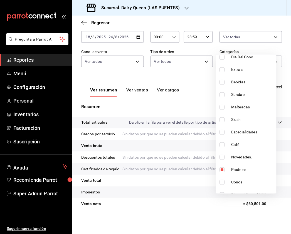
scroll to position [68, 0]
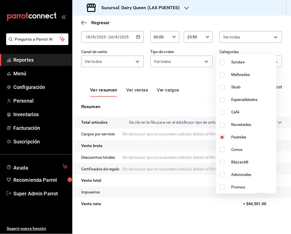
click at [211, 26] on div at bounding box center [145, 117] width 291 height 234
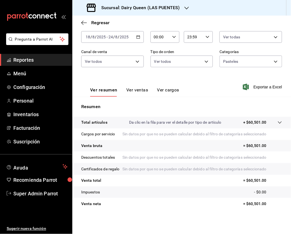
click at [195, 74] on div "Ver resumen Ver ventas Ver cargos Exportar a Excel" at bounding box center [181, 85] width 219 height 23
click at [255, 46] on body "Pregunta a Parrot AI Reportes Menú Configuración Personal Inventarios Facturaci…" at bounding box center [145, 117] width 291 height 234
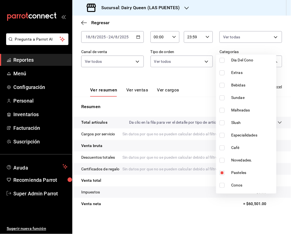
scroll to position [0, 0]
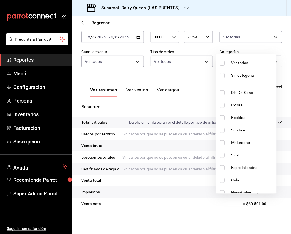
click at [183, 40] on div at bounding box center [145, 117] width 291 height 234
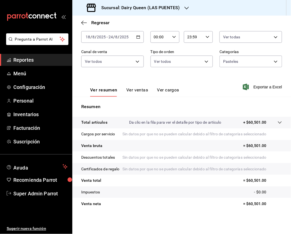
click at [183, 41] on body "Pregunta a Parrot AI Reportes Menú Configuración Personal Inventarios Facturaci…" at bounding box center [145, 117] width 291 height 234
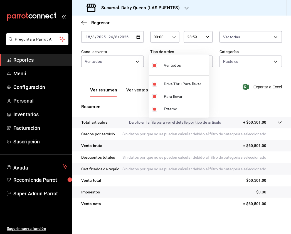
click at [124, 52] on div at bounding box center [145, 117] width 291 height 234
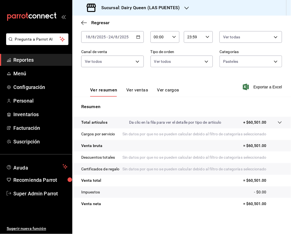
click at [130, 46] on body "Pregunta a Parrot AI Reportes Menú Configuración Personal Inventarios Facturaci…" at bounding box center [145, 117] width 291 height 234
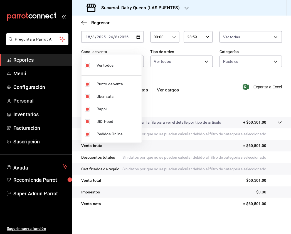
click at [207, 60] on div at bounding box center [145, 117] width 291 height 234
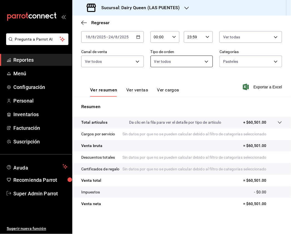
click at [185, 38] on body "Pregunta a Parrot AI Reportes Menú Configuración Personal Inventarios Facturaci…" at bounding box center [145, 117] width 291 height 234
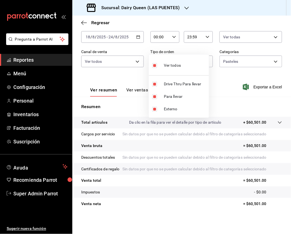
click at [129, 57] on div at bounding box center [145, 117] width 291 height 234
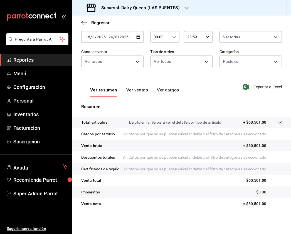
click at [135, 87] on button "Ver ventas" at bounding box center [137, 91] width 22 height 9
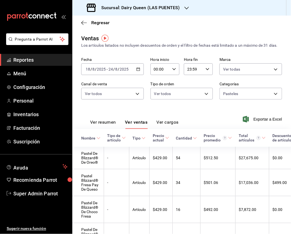
click at [108, 126] on button "Ver resumen" at bounding box center [103, 124] width 26 height 9
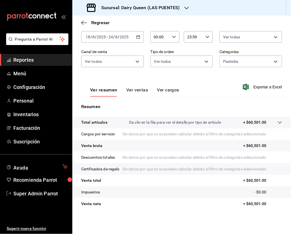
scroll to position [56, 0]
drag, startPoint x: 263, startPoint y: 206, endPoint x: 244, endPoint y: 208, distance: 18.8
click at [244, 208] on tr "Venta neta = $60,501.00" at bounding box center [181, 204] width 219 height 12
copy p "60,501.00"
click at [174, 7] on h3 "Sucursal: Dairy Queen (LAS PUENTES)" at bounding box center [138, 7] width 83 height 7
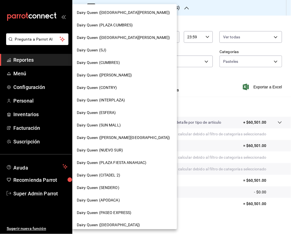
scroll to position [37, 0]
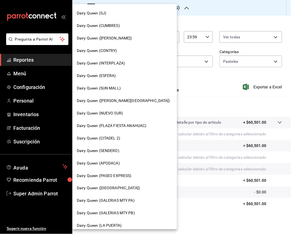
click at [118, 115] on span "Dairy Queen (NUEVO SUR)" at bounding box center [100, 114] width 46 height 6
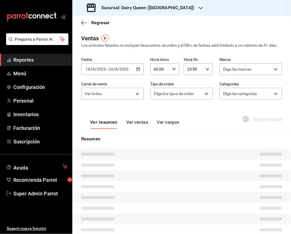
type input "PARROT,UBER_EATS,RAPPI,DIDI_FOOD,ONLINE"
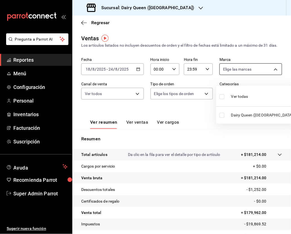
click at [236, 75] on body "Pregunta a Parrot AI Reportes Menú Configuración Personal Inventarios Facturaci…" at bounding box center [145, 117] width 291 height 234
click at [223, 96] on input "checkbox" at bounding box center [222, 96] width 5 height 5
checkbox input "true"
type input "795aec76-ca3a-4fa8-be7b-bddb1493a364"
checkbox input "true"
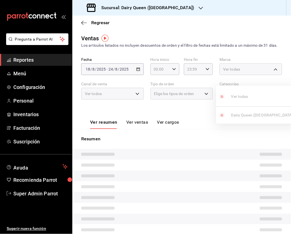
click at [116, 104] on div at bounding box center [145, 117] width 291 height 234
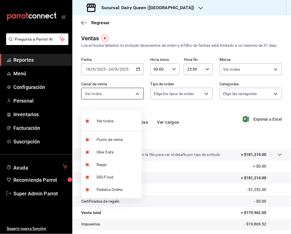
click at [132, 101] on body "Pregunta a Parrot AI Reportes Menú Configuración Personal Inventarios Facturaci…" at bounding box center [145, 117] width 291 height 234
click at [194, 93] on div at bounding box center [145, 117] width 291 height 234
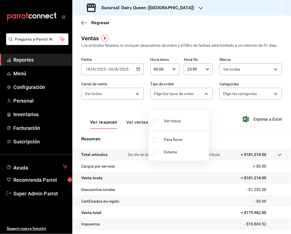
click at [199, 99] on body "Pregunta a Parrot AI Reportes Menú Configuración Personal Inventarios Facturaci…" at bounding box center [145, 117] width 291 height 234
click at [153, 121] on input "checkbox" at bounding box center [154, 121] width 5 height 5
checkbox input "true"
type input "e2e32d88-8b36-4400-b837-beb4ee69760b,EXTERNAL"
checkbox input "true"
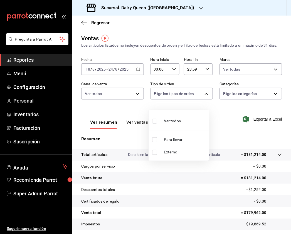
checkbox input "true"
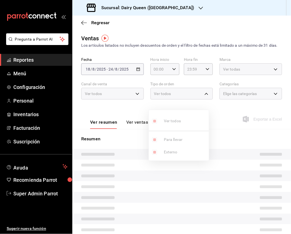
click at [216, 106] on div at bounding box center [145, 117] width 291 height 234
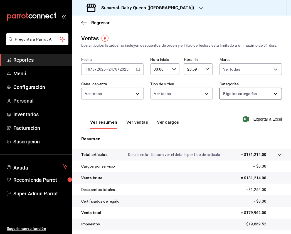
click at [262, 97] on body "Pregunta a Parrot AI Reportes Menú Configuración Personal Inventarios Facturaci…" at bounding box center [145, 117] width 291 height 234
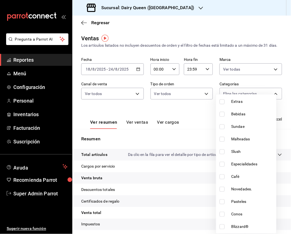
scroll to position [68, 0]
click at [158, 7] on div at bounding box center [145, 117] width 291 height 234
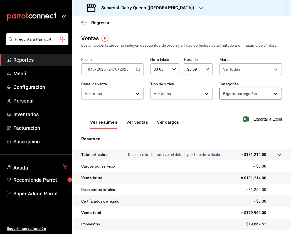
click at [229, 105] on body "Pregunta a Parrot AI Reportes Menú Configuración Personal Inventarios Facturaci…" at bounding box center [145, 117] width 291 height 234
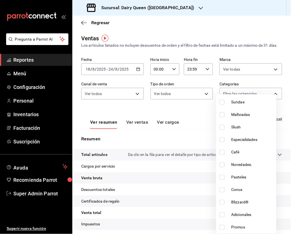
click at [223, 177] on input "checkbox" at bounding box center [222, 177] width 5 height 5
checkbox input "true"
type input "14919159-b1f5-471e-a58c-7db89f279fbb"
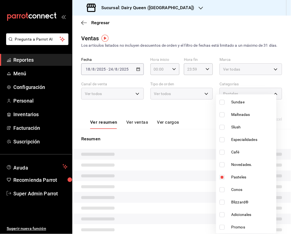
click at [199, 95] on div at bounding box center [145, 117] width 291 height 234
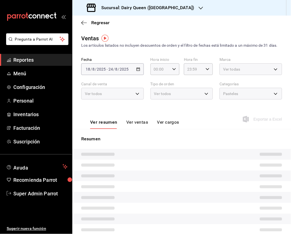
click at [202, 97] on div "Ver todos" at bounding box center [182, 94] width 63 height 12
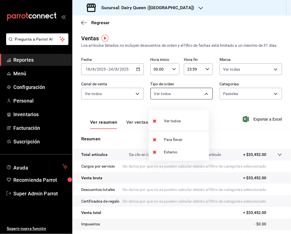
click at [202, 101] on body "Pregunta a Parrot AI Reportes Menú Configuración Personal Inventarios Facturaci…" at bounding box center [145, 117] width 291 height 234
click at [241, 65] on div at bounding box center [145, 117] width 291 height 234
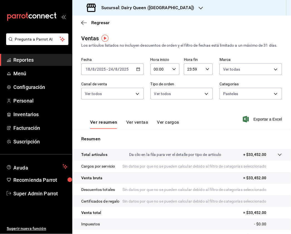
click at [243, 76] on body "Pregunta a Parrot AI Reportes Menú Configuración Personal Inventarios Facturaci…" at bounding box center [145, 117] width 291 height 234
click at [126, 102] on div at bounding box center [145, 117] width 291 height 234
click at [133, 99] on body "Pregunta a Parrot AI Reportes Menú Configuración Personal Inventarios Facturaci…" at bounding box center [145, 117] width 291 height 234
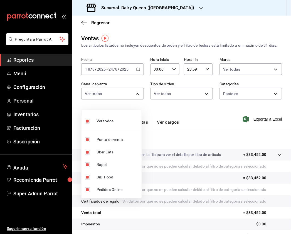
click at [196, 114] on div at bounding box center [145, 117] width 291 height 234
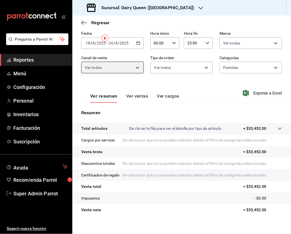
scroll to position [56, 0]
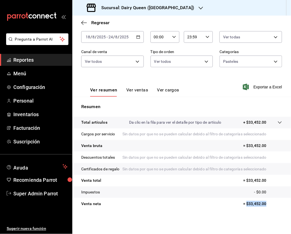
drag, startPoint x: 260, startPoint y: 203, endPoint x: 242, endPoint y: 205, distance: 18.0
click at [243, 205] on p "= $33,452.00" at bounding box center [262, 204] width 39 height 6
click at [172, 48] on body "Pregunta a Parrot AI Reportes Menú Configuración Personal Inventarios Facturaci…" at bounding box center [145, 117] width 291 height 234
click at [161, 45] on div at bounding box center [145, 117] width 291 height 234
click at [217, 27] on div "Regresar" at bounding box center [181, 23] width 219 height 14
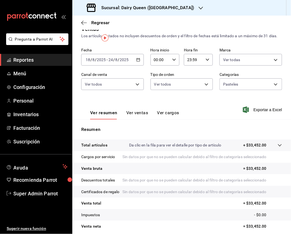
scroll to position [0, 0]
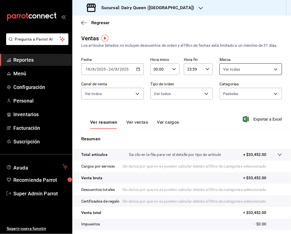
click at [256, 75] on body "Pregunta a Parrot AI Reportes Menú Configuración Personal Inventarios Facturaci…" at bounding box center [145, 117] width 291 height 234
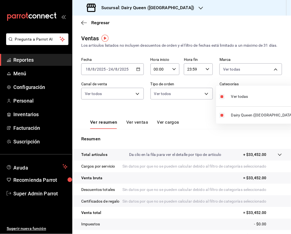
click at [139, 98] on div at bounding box center [145, 117] width 291 height 234
click at [135, 100] on body "Pregunta a Parrot AI Reportes Menú Configuración Personal Inventarios Facturaci…" at bounding box center [145, 117] width 291 height 234
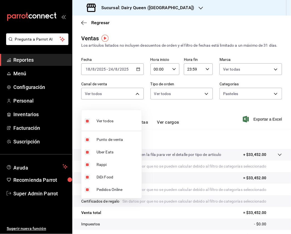
click at [206, 107] on div at bounding box center [145, 117] width 291 height 234
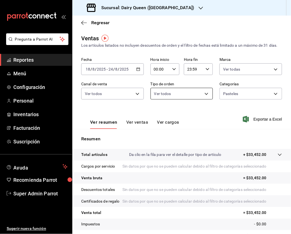
click at [201, 100] on body "Pregunta a Parrot AI Reportes Menú Configuración Personal Inventarios Facturaci…" at bounding box center [145, 117] width 291 height 234
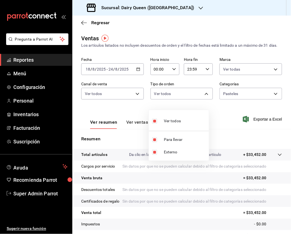
click at [230, 103] on div at bounding box center [145, 117] width 291 height 234
click at [244, 96] on body "Pregunta a Parrot AI Reportes Menú Configuración Personal Inventarios Facturaci…" at bounding box center [145, 117] width 291 height 234
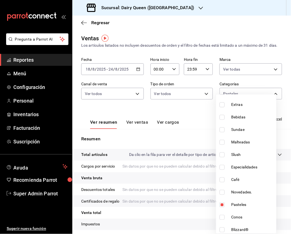
scroll to position [68, 0]
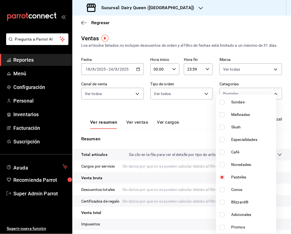
click at [181, 116] on div at bounding box center [145, 117] width 291 height 234
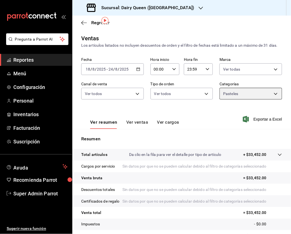
scroll to position [56, 0]
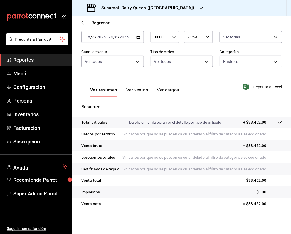
click at [140, 87] on button "Ver ventas" at bounding box center [137, 91] width 22 height 9
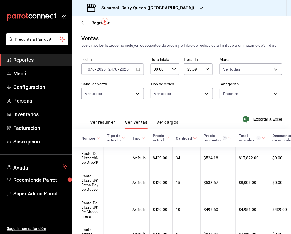
scroll to position [49, 0]
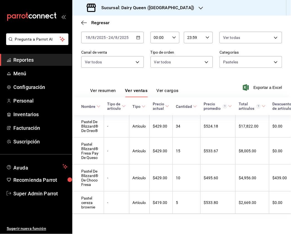
click at [133, 13] on div "Sucursal: Dairy Queen ([GEOGRAPHIC_DATA])" at bounding box center [141, 8] width 129 height 16
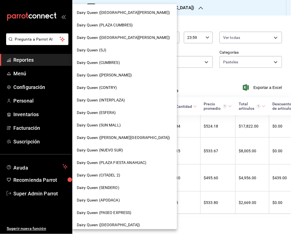
click at [110, 112] on span "Dairy Queen (ESFERA)" at bounding box center [96, 113] width 39 height 6
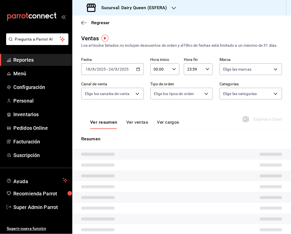
type input "PARROT,UBER_EATS,RAPPI,DIDI_FOOD,ONLINE"
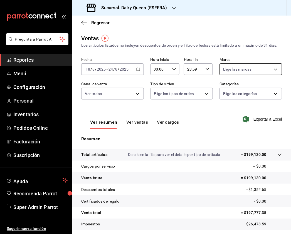
click at [237, 77] on body "Pregunta a Parrot AI Reportes Menú Configuración Personal Inventarios Pedidos O…" at bounding box center [145, 117] width 291 height 234
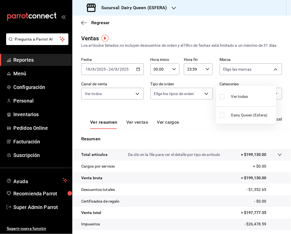
click at [223, 95] on input "checkbox" at bounding box center [222, 96] width 5 height 5
checkbox input "true"
click at [146, 98] on div at bounding box center [145, 117] width 291 height 234
type input "e234db8f-c14b-4dcc-9c61-99e5e43dd17d"
checkbox input "true"
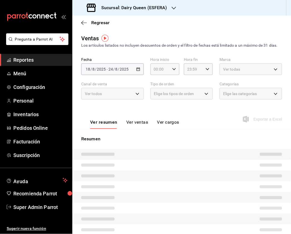
click at [137, 101] on div at bounding box center [145, 117] width 291 height 234
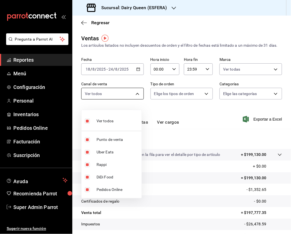
click at [135, 101] on body "Pregunta a Parrot AI Reportes Menú Configuración Personal Inventarios Pedidos O…" at bounding box center [145, 117] width 291 height 234
click at [202, 101] on div at bounding box center [145, 117] width 291 height 234
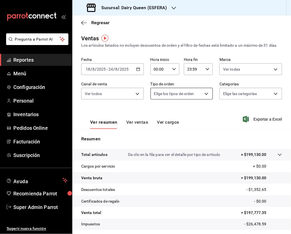
click at [168, 104] on body "Pregunta a Parrot AI Reportes Menú Configuración Personal Inventarios Pedidos O…" at bounding box center [145, 117] width 291 height 234
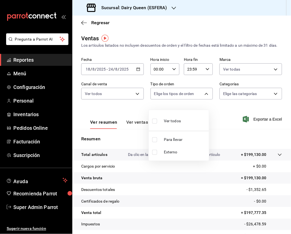
click at [156, 123] on input "checkbox" at bounding box center [154, 121] width 5 height 5
checkbox input "true"
type input "614a5c56-23b4-4e75-8a0c-45f556ff83b2,EXTERNAL"
checkbox input "true"
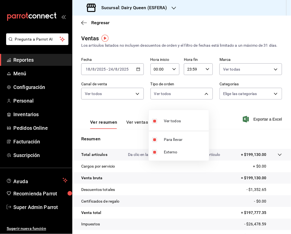
click at [234, 101] on div at bounding box center [145, 117] width 291 height 234
click at [244, 100] on body "Pregunta a Parrot AI Reportes Menú Configuración Personal Inventarios Pedidos O…" at bounding box center [145, 117] width 291 height 234
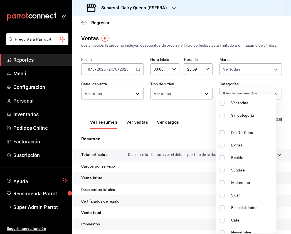
scroll to position [68, 0]
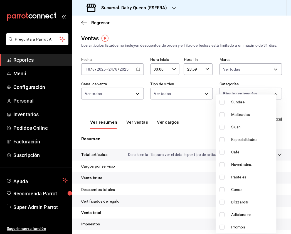
drag, startPoint x: 221, startPoint y: 177, endPoint x: 226, endPoint y: 169, distance: 9.3
click at [220, 177] on input "checkbox" at bounding box center [222, 177] width 5 height 5
checkbox input "true"
type input "5189fa55-5df5-4a5c-99c1-e8541db8806b"
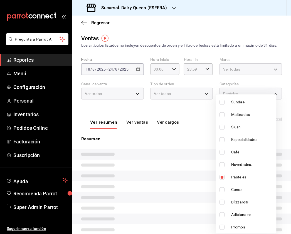
click at [263, 50] on div at bounding box center [145, 117] width 291 height 234
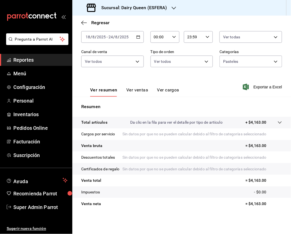
scroll to position [56, 0]
drag, startPoint x: 263, startPoint y: 204, endPoint x: 246, endPoint y: 203, distance: 17.9
click at [246, 203] on p "= $4,163.00" at bounding box center [264, 204] width 36 height 6
copy p "4,163.00"
click at [135, 87] on button "Ver ventas" at bounding box center [137, 91] width 22 height 9
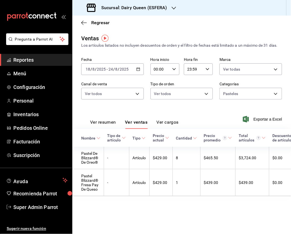
click at [167, 119] on div "Ver resumen Ver ventas Ver cargos" at bounding box center [129, 121] width 97 height 16
click at [108, 125] on button "Ver resumen" at bounding box center [103, 124] width 26 height 9
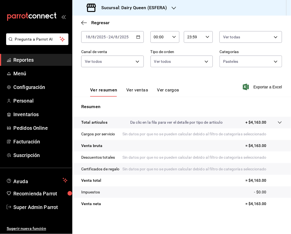
scroll to position [56, 0]
drag, startPoint x: 266, startPoint y: 206, endPoint x: 246, endPoint y: 204, distance: 20.5
click at [246, 204] on p "= $4,163.00" at bounding box center [264, 204] width 36 height 6
copy p "4,163.00"
click at [159, 7] on h3 "Sucursal: Dairy Queen (ESFERA)" at bounding box center [132, 7] width 70 height 7
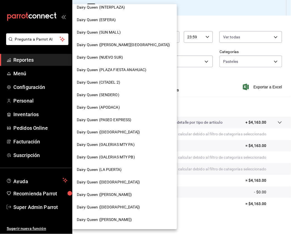
scroll to position [111, 0]
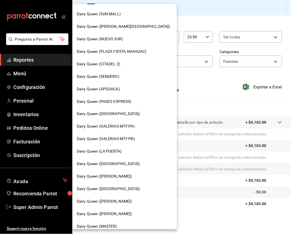
click at [123, 177] on div "Dairy Queen ([PERSON_NAME])" at bounding box center [125, 177] width 96 height 6
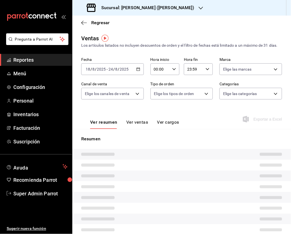
type input "PARROT,UBER_EATS,RAPPI,DIDI_FOOD,ONLINE"
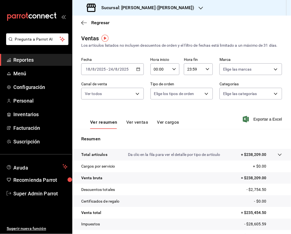
click at [250, 67] on div "Elige las marcas" at bounding box center [251, 68] width 63 height 14
click at [248, 74] on body "Pregunta a Parrot AI Reportes Menú Configuración Personal Inventarios Facturaci…" at bounding box center [145, 117] width 291 height 234
click at [223, 98] on input "checkbox" at bounding box center [222, 96] width 5 height 5
checkbox input "true"
type input "13e467a5-b48a-4e27-b9d7-bf769265c386"
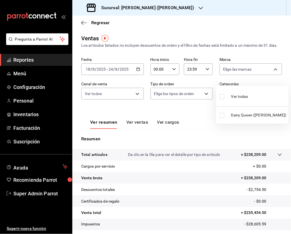
checkbox input "true"
click at [97, 106] on div at bounding box center [145, 117] width 291 height 234
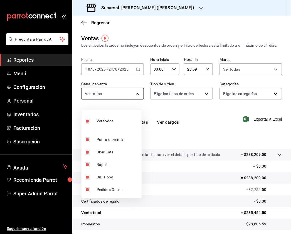
click at [134, 102] on body "Pregunta a Parrot AI Reportes Menú Configuración Personal Inventarios Facturaci…" at bounding box center [145, 117] width 291 height 234
click at [190, 100] on div at bounding box center [145, 117] width 291 height 234
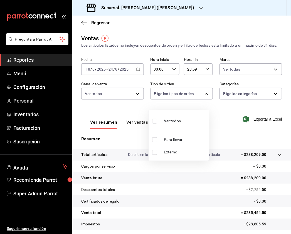
click at [201, 98] on body "Pregunta a Parrot AI Reportes Menú Configuración Personal Inventarios Facturaci…" at bounding box center [145, 117] width 291 height 234
click at [156, 119] on input "checkbox" at bounding box center [154, 121] width 5 height 5
checkbox input "true"
type input "680ac84c-b881-4663-a57d-a511420ea65a,EXTERNAL"
checkbox input "true"
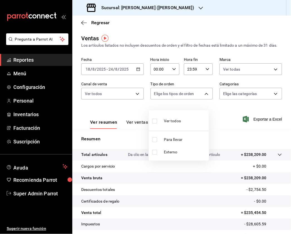
checkbox input "true"
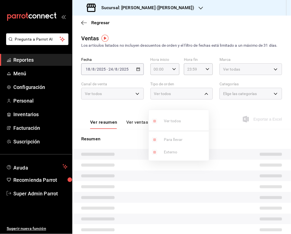
click at [239, 96] on div at bounding box center [145, 117] width 291 height 234
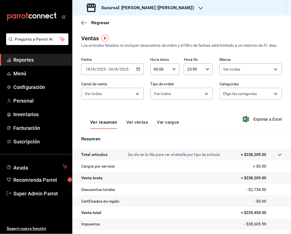
click at [251, 96] on body "Pregunta a Parrot AI Reportes Menú Configuración Personal Inventarios Facturaci…" at bounding box center [145, 117] width 291 height 234
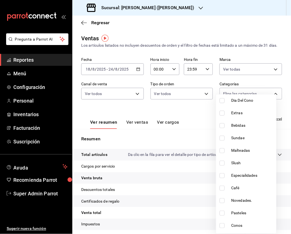
scroll to position [68, 0]
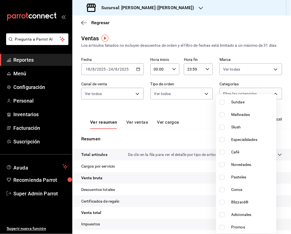
click at [221, 177] on input "checkbox" at bounding box center [222, 177] width 5 height 5
checkbox input "true"
type input "94f24ce9-72f4-41bb-ad54-14243babfa51"
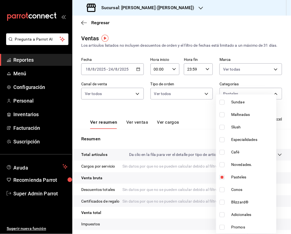
click at [283, 57] on div at bounding box center [145, 117] width 291 height 234
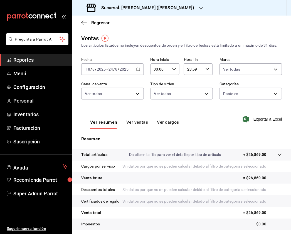
click at [135, 128] on button "Ver ventas" at bounding box center [137, 124] width 22 height 9
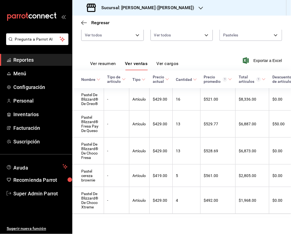
scroll to position [78, 0]
click at [113, 54] on div "Ver resumen Ver ventas Ver cargos" at bounding box center [129, 62] width 97 height 16
click at [112, 61] on button "Ver resumen" at bounding box center [103, 65] width 26 height 9
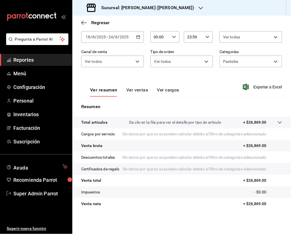
scroll to position [56, 0]
drag, startPoint x: 265, startPoint y: 204, endPoint x: 244, endPoint y: 203, distance: 21.2
click at [244, 203] on p "= $26,869.00" at bounding box center [262, 204] width 39 height 6
copy p "26,869.00"
click at [142, 4] on div "Sucursal: [PERSON_NAME] ([PERSON_NAME])" at bounding box center [141, 8] width 129 height 16
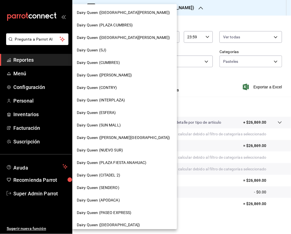
click at [121, 54] on div "Dairy Queen (SJ)" at bounding box center [124, 50] width 105 height 13
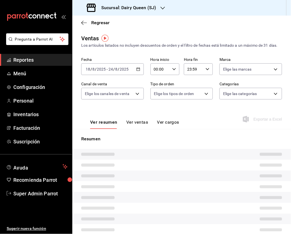
type input "PARROT,UBER_EATS,RAPPI,DIDI_FOOD,ONLINE"
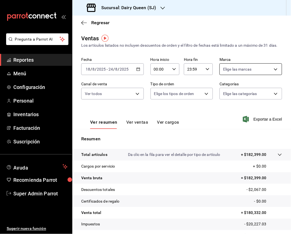
click at [240, 76] on body "Pregunta a Parrot AI Reportes Menú Configuración Personal Inventarios Facturaci…" at bounding box center [145, 117] width 291 height 234
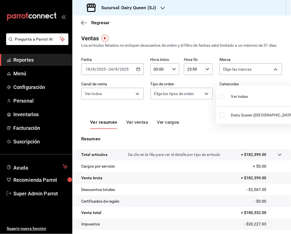
click at [221, 99] on input "checkbox" at bounding box center [222, 96] width 5 height 5
checkbox input "true"
type input "b7821427-a0a8-4724-93e9-a1489f0ec7c2"
checkbox input "true"
click at [145, 96] on div at bounding box center [145, 117] width 291 height 234
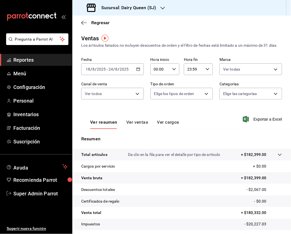
click at [135, 100] on div at bounding box center [145, 117] width 291 height 234
click at [135, 99] on body "Pregunta a Parrot AI Reportes Menú Configuración Personal Inventarios Facturaci…" at bounding box center [145, 117] width 291 height 234
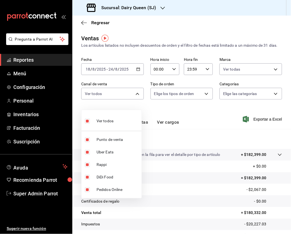
click at [185, 107] on div at bounding box center [145, 117] width 291 height 234
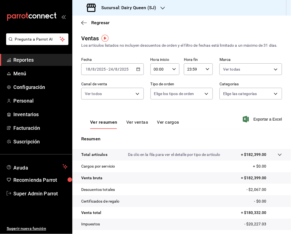
click at [192, 101] on body "Pregunta a Parrot AI Reportes Menú Configuración Personal Inventarios Facturaci…" at bounding box center [145, 117] width 291 height 234
drag, startPoint x: 155, startPoint y: 121, endPoint x: 158, endPoint y: 118, distance: 4.0
click at [155, 121] on input "checkbox" at bounding box center [154, 121] width 5 height 5
checkbox input "true"
type input "bf740309-8759-4b81-b180-54c406004d4a,90072d8b-5fc2-4e5c-87da-e6df8a1e2232,EXTER…"
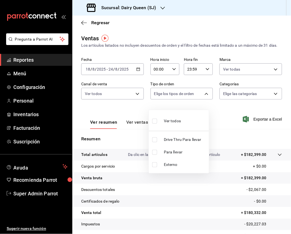
checkbox input "true"
click at [246, 98] on div at bounding box center [145, 117] width 291 height 234
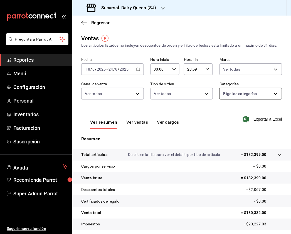
click at [257, 100] on body "Pregunta a Parrot AI Reportes Menú Configuración Personal Inventarios Facturaci…" at bounding box center [145, 117] width 291 height 234
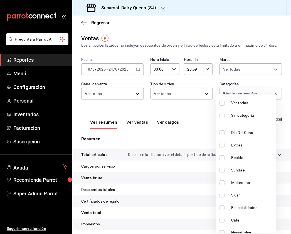
scroll to position [68, 0]
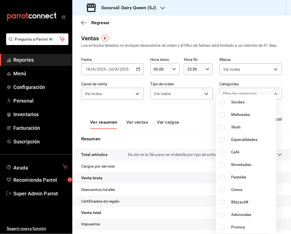
click at [222, 177] on input "checkbox" at bounding box center [222, 177] width 5 height 5
checkbox input "true"
type input "95f9bad3-d1c2-4213-aab6-3893852d9521"
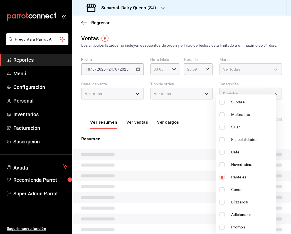
click at [193, 118] on div at bounding box center [145, 117] width 291 height 234
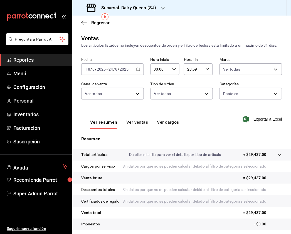
scroll to position [56, 0]
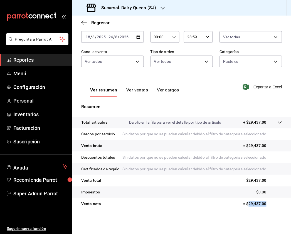
drag, startPoint x: 269, startPoint y: 204, endPoint x: 243, endPoint y: 204, distance: 25.3
click at [243, 204] on p "= $29,437.00" at bounding box center [262, 204] width 39 height 6
click at [130, 87] on button "Ver ventas" at bounding box center [137, 91] width 22 height 9
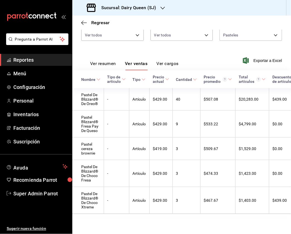
scroll to position [78, 0]
